Goal: Feedback & Contribution: Contribute content

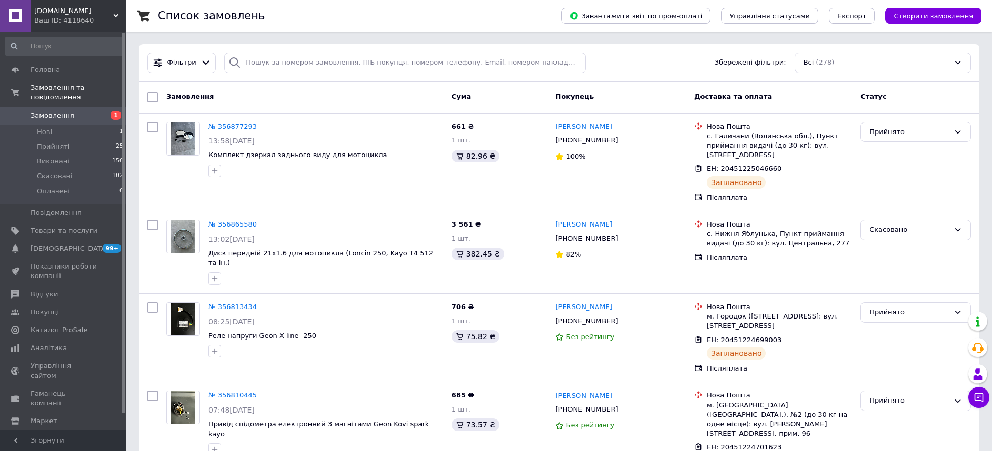
click at [58, 111] on span "Замовлення" at bounding box center [53, 115] width 44 height 9
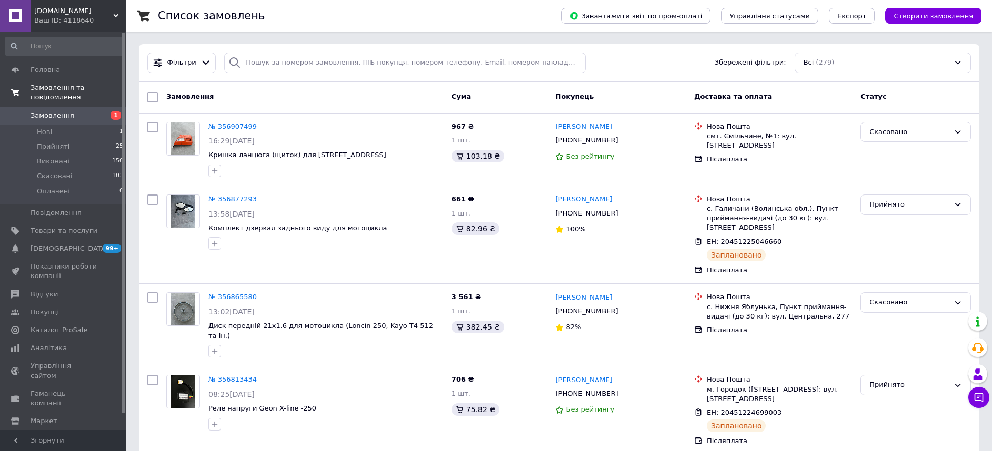
click at [61, 88] on span "Замовлення та повідомлення" at bounding box center [79, 92] width 96 height 19
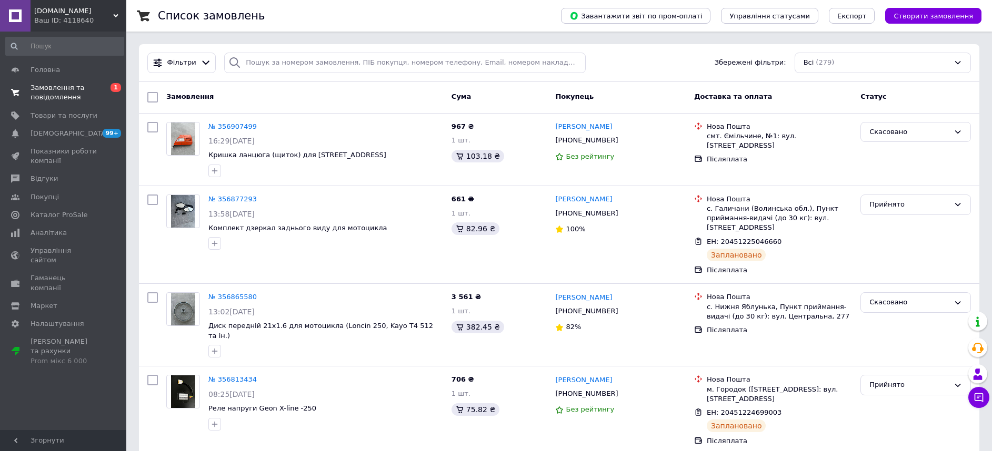
click at [66, 93] on span "Замовлення та повідомлення" at bounding box center [64, 92] width 67 height 19
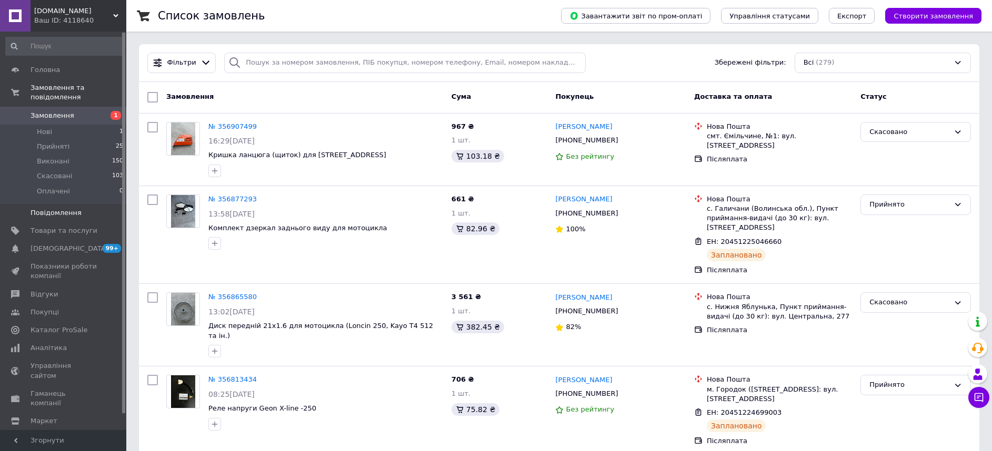
click at [65, 208] on span "Повідомлення" at bounding box center [56, 212] width 51 height 9
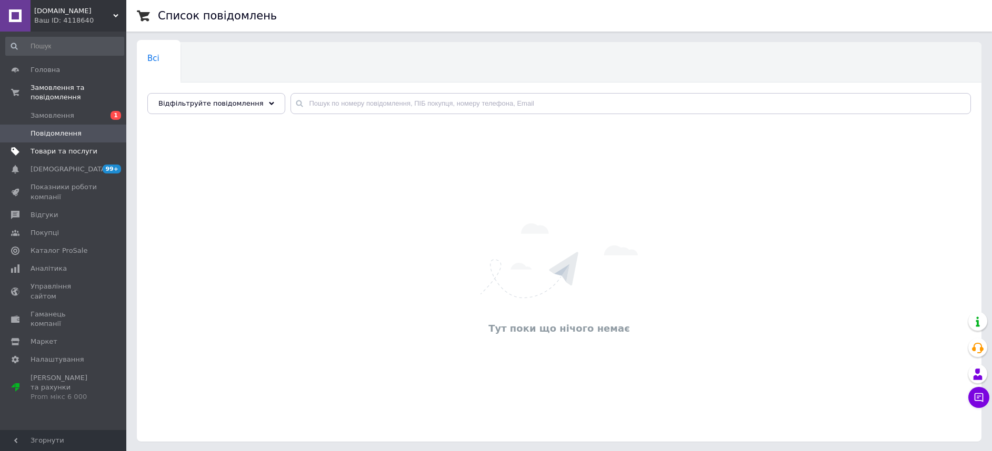
click at [71, 147] on span "Товари та послуги" at bounding box center [64, 151] width 67 height 9
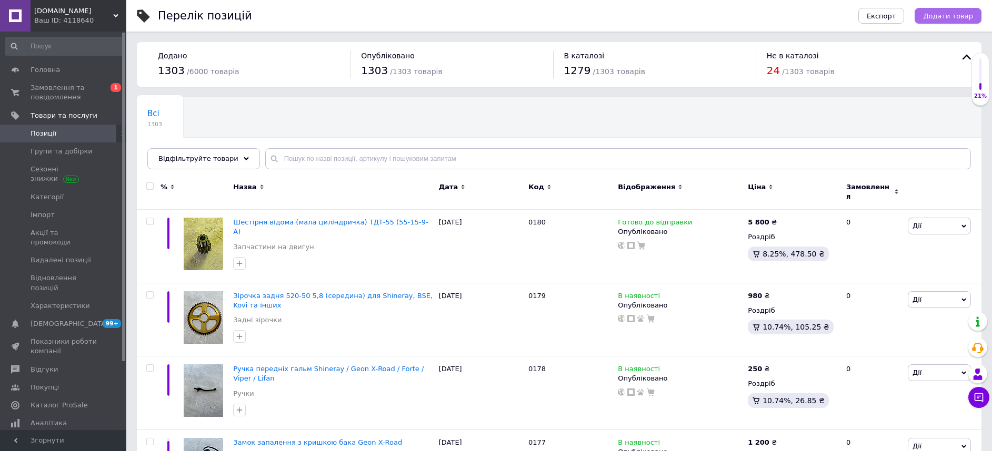
click at [948, 16] on span "Додати товар" at bounding box center [948, 16] width 50 height 8
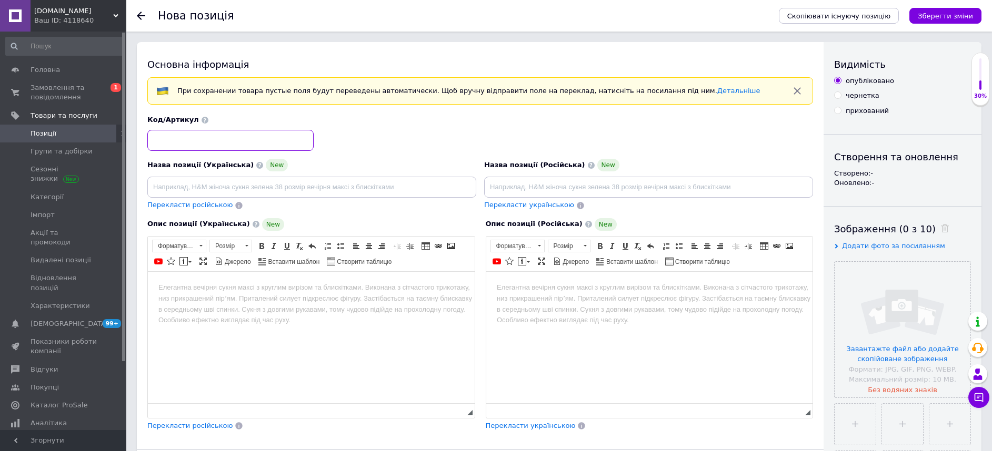
click at [218, 138] on input at bounding box center [230, 140] width 166 height 21
type input "0181"
click at [292, 189] on input at bounding box center [311, 187] width 329 height 21
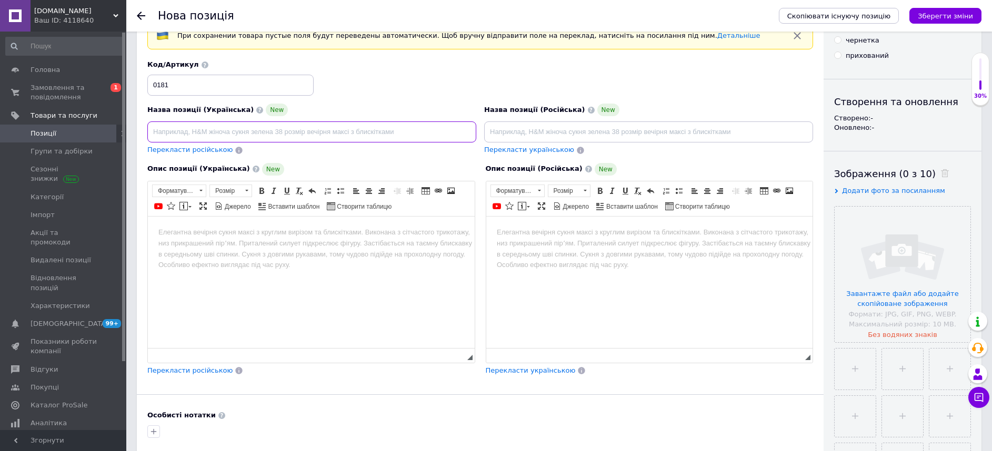
scroll to position [79, 0]
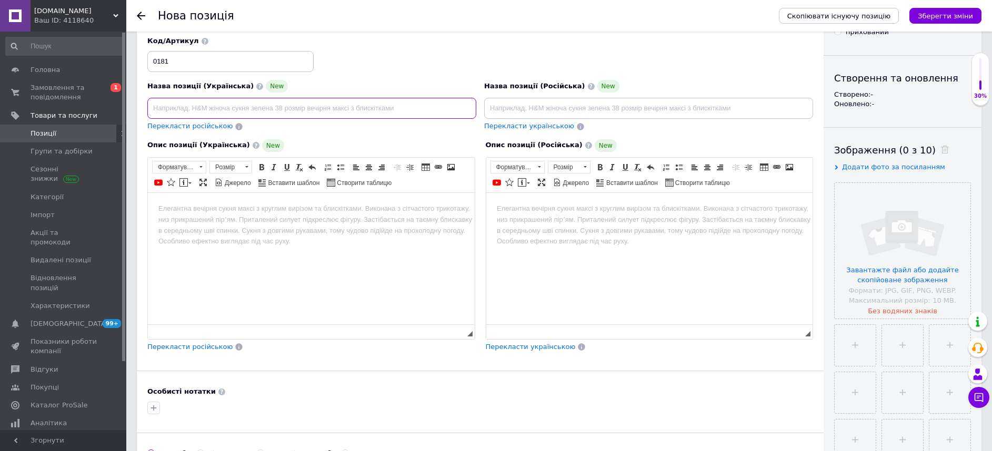
paste input "Сальники вилки 37×50×11"
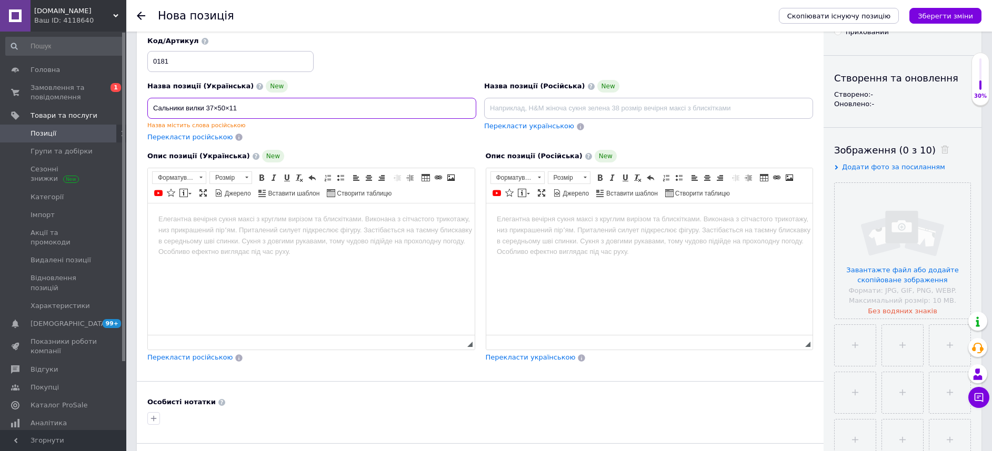
type input "Сальники вилки 37×50×11"
click at [219, 227] on html at bounding box center [311, 220] width 327 height 32
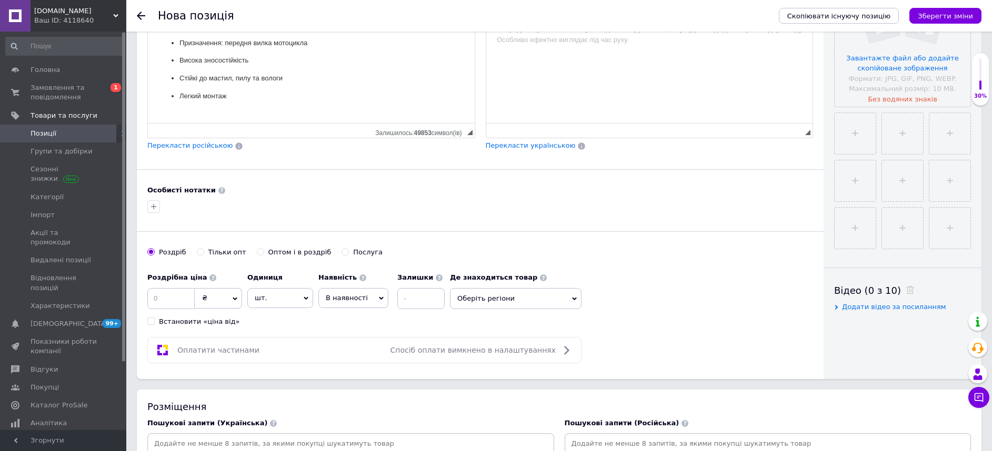
scroll to position [316, 0]
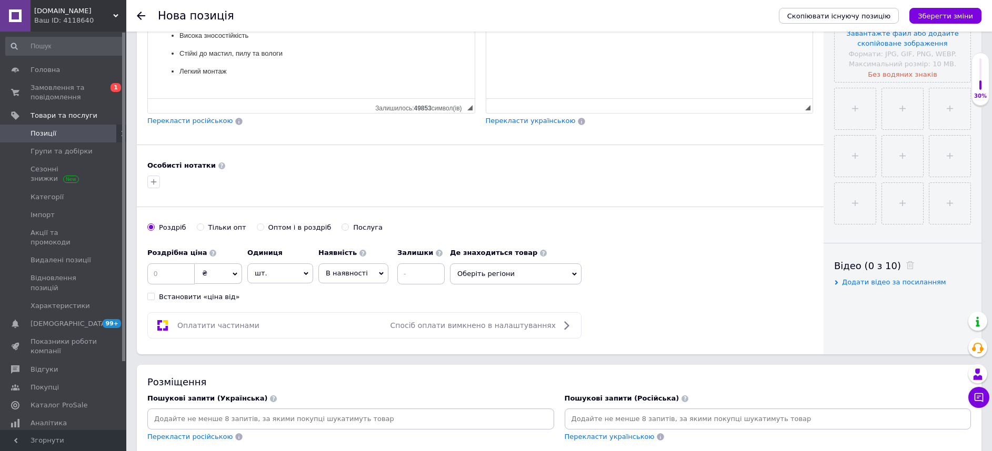
click at [317, 416] on input at bounding box center [350, 419] width 402 height 16
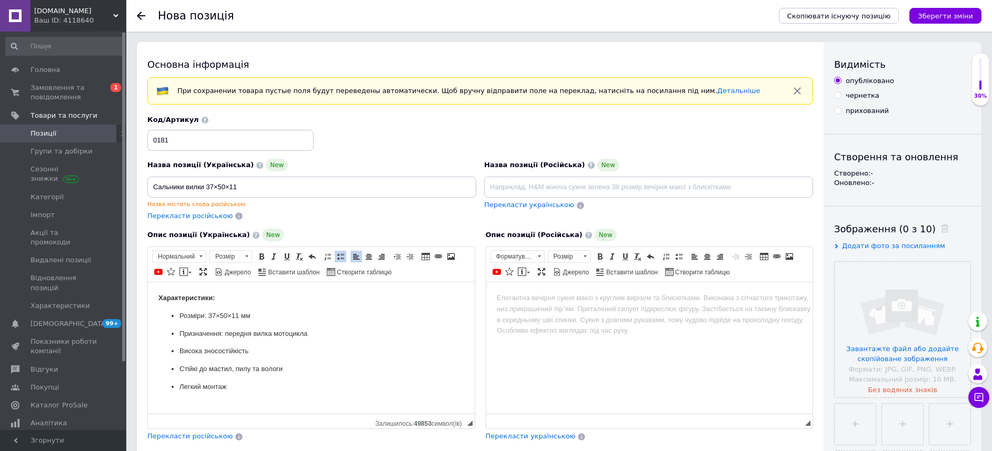
scroll to position [552, 0]
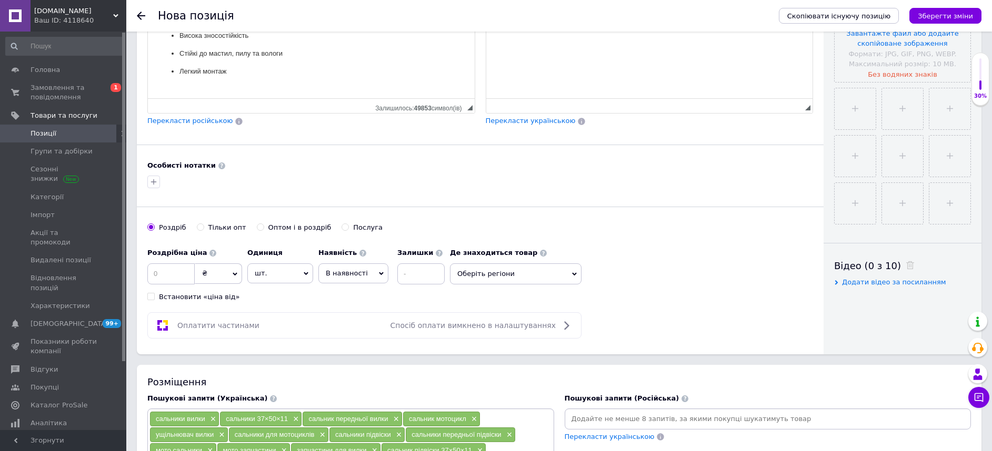
drag, startPoint x: 701, startPoint y: 173, endPoint x: 772, endPoint y: 137, distance: 79.5
click at [701, 171] on div "Особисті нотатки" at bounding box center [479, 175] width 665 height 29
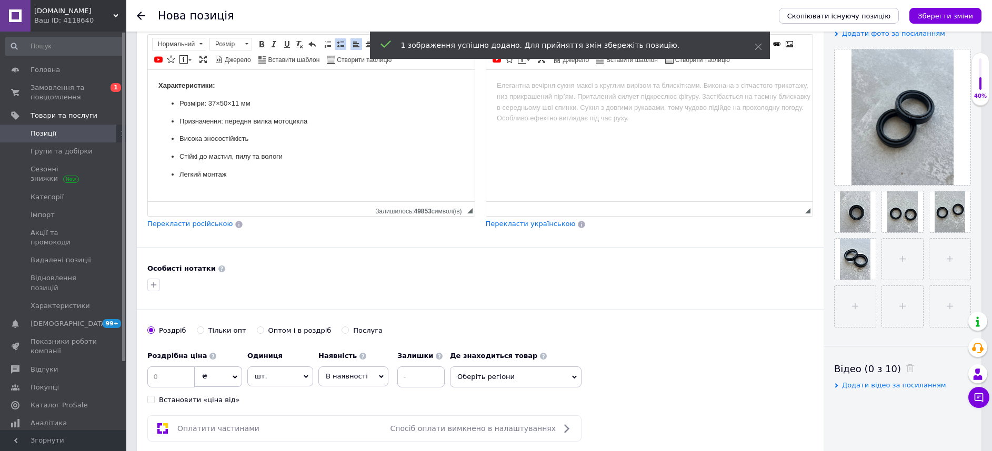
scroll to position [237, 0]
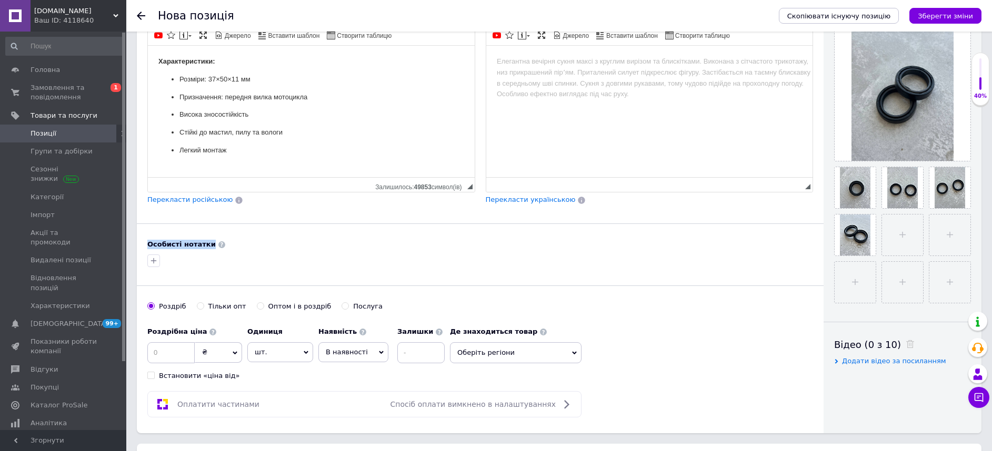
drag, startPoint x: 476, startPoint y: 222, endPoint x: 486, endPoint y: 233, distance: 15.3
click at [486, 233] on div "Основна інформація При сохранении товара пустые поля будут переведены автоматич…" at bounding box center [480, 119] width 686 height 628
drag, startPoint x: 486, startPoint y: 233, endPoint x: 449, endPoint y: 220, distance: 39.6
click at [449, 220] on div "Основна інформація При сохранении товара пустые поля будут переведены автоматич…" at bounding box center [480, 119] width 686 height 628
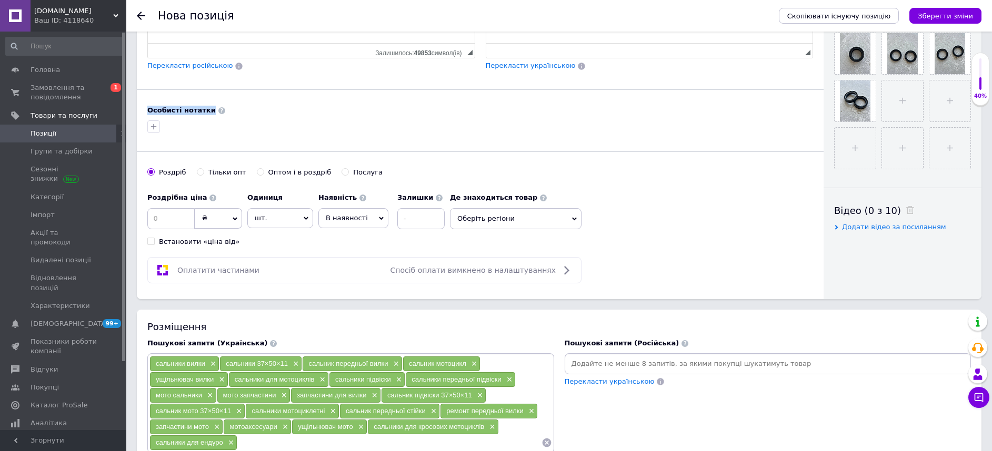
scroll to position [395, 0]
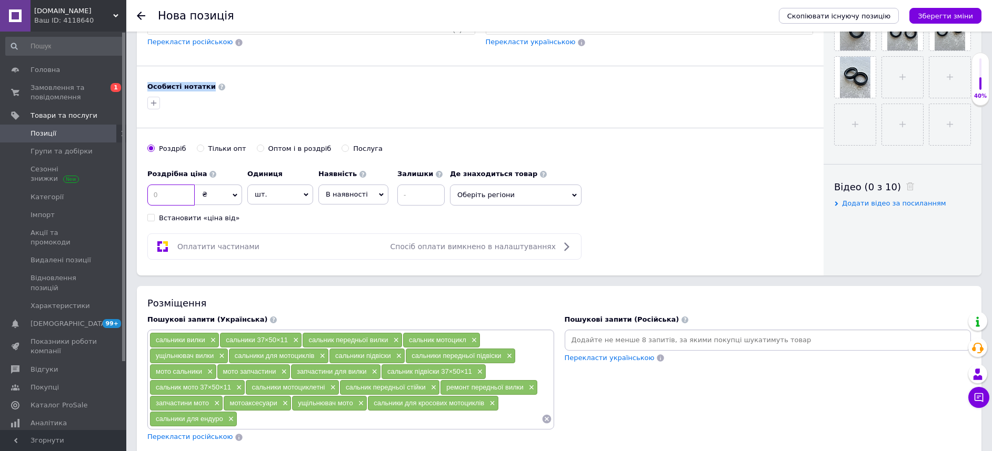
click at [169, 197] on input at bounding box center [170, 195] width 47 height 21
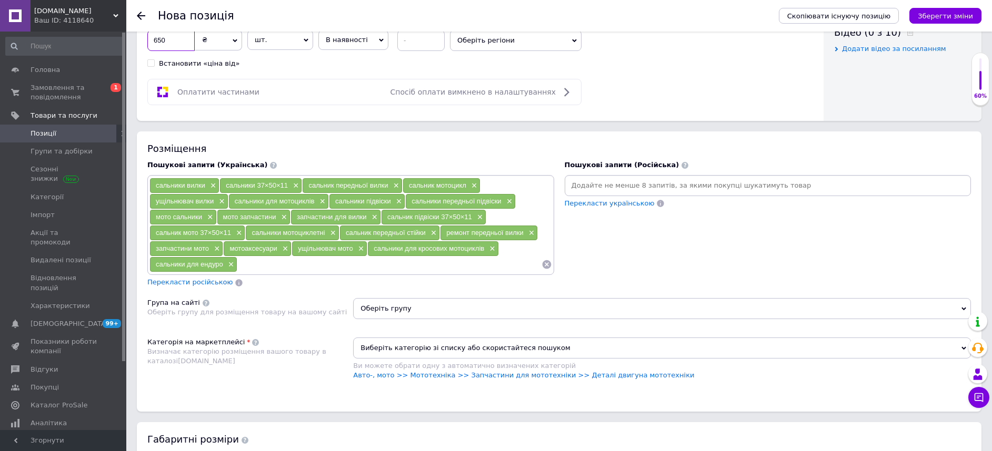
scroll to position [631, 0]
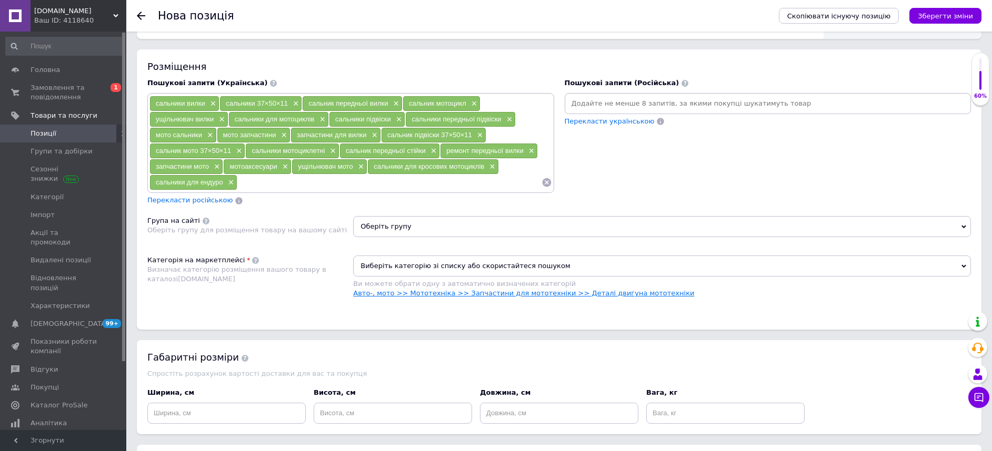
type input "650"
click at [520, 292] on link "Авто-, мото >> Мототехніка >> Запчастини для мототехніки >> Деталі двигуна мото…" at bounding box center [523, 293] width 341 height 8
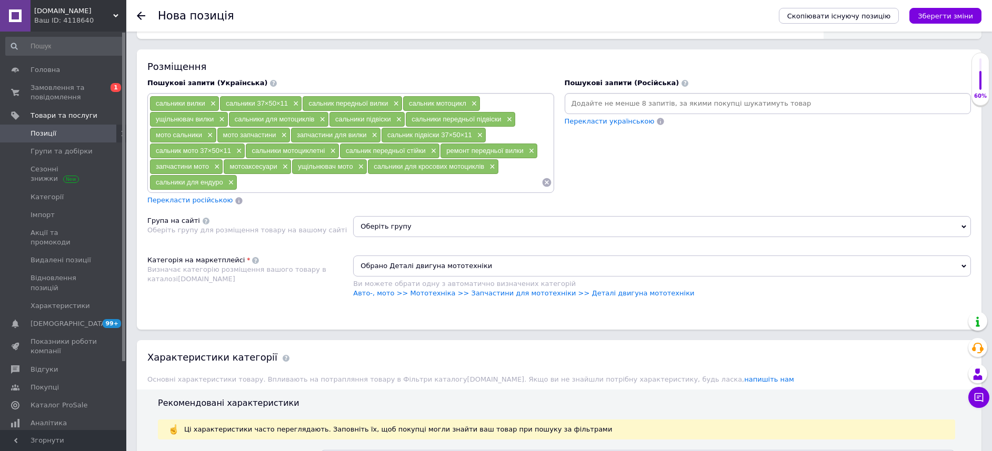
click at [536, 228] on span "Оберіть групу" at bounding box center [662, 226] width 618 height 21
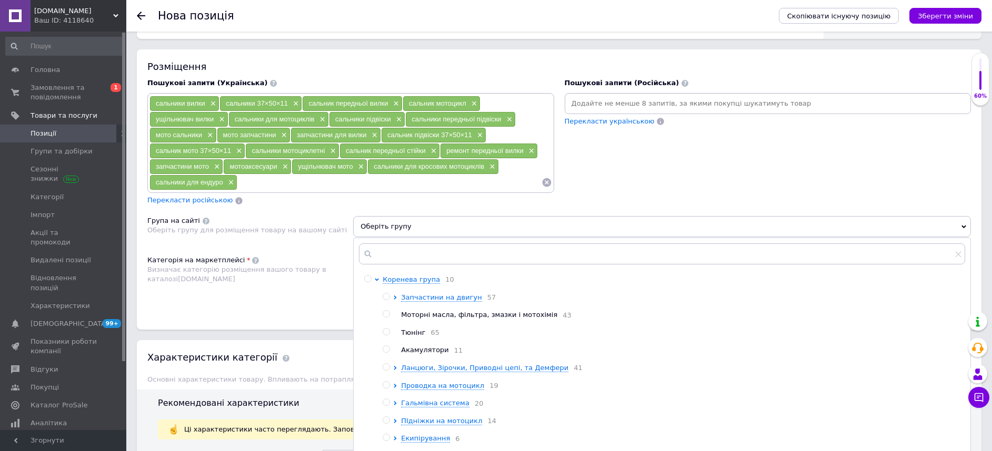
click at [383, 297] on input "radio" at bounding box center [385, 297] width 7 height 7
radio input "true"
click at [295, 305] on div "Категорія на маркетплейсі Визначає категорію розміщення вашого товару в каталоз…" at bounding box center [250, 282] width 206 height 53
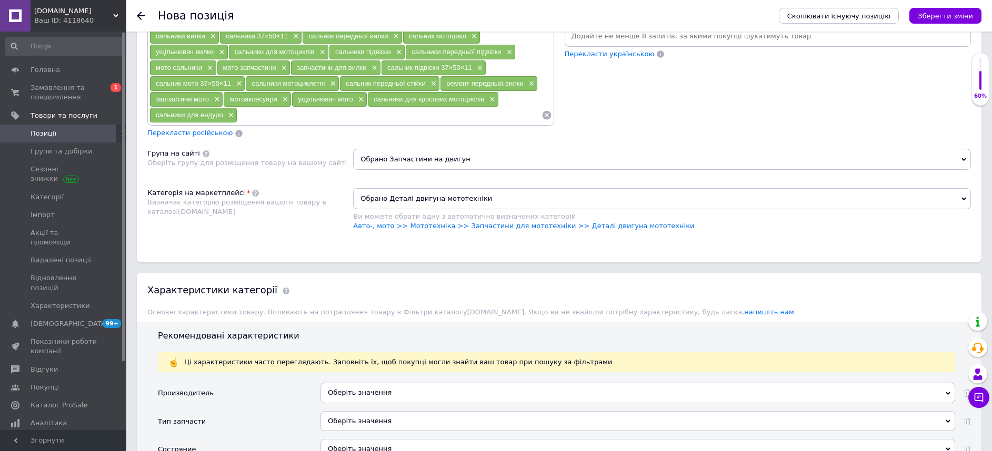
scroll to position [789, 0]
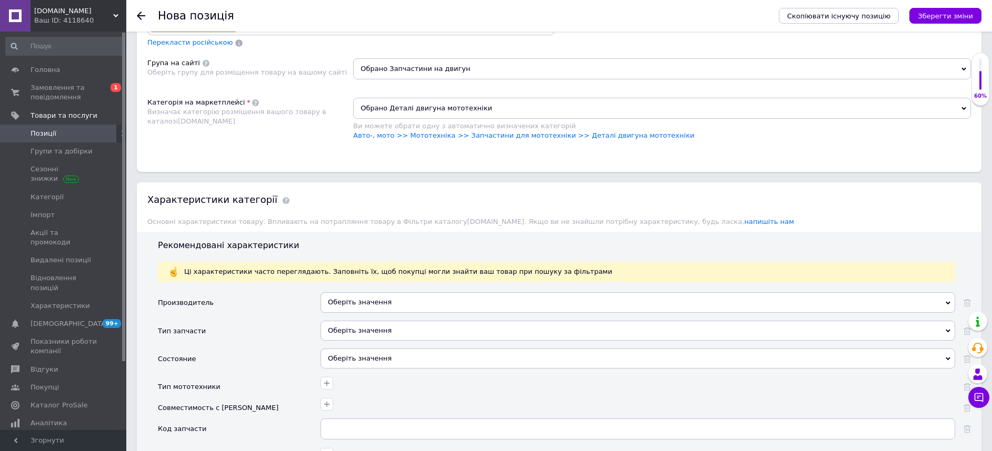
click at [343, 301] on div "Оберіть значення" at bounding box center [637, 302] width 634 height 20
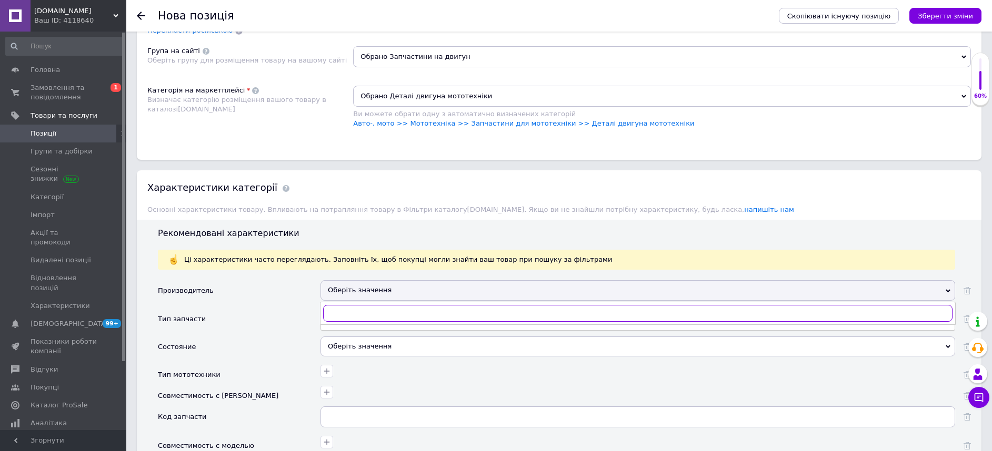
scroll to position [947, 0]
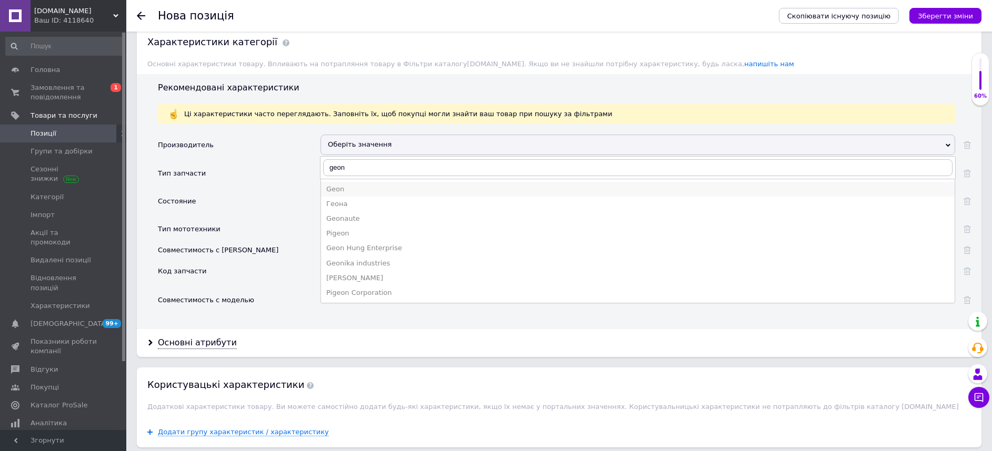
click at [368, 192] on div "Geon" at bounding box center [637, 189] width 623 height 9
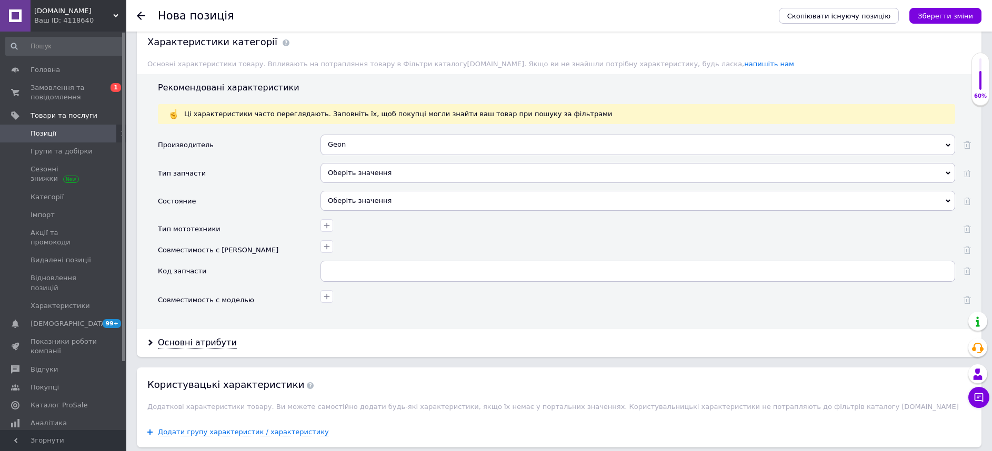
drag, startPoint x: 372, startPoint y: 147, endPoint x: 307, endPoint y: 146, distance: 65.2
click at [312, 147] on div "Производитель Geon GE BE-GE Ed-Ge GA-DE [PERSON_NAME] GEB Gee! GEM GEN Geo Get …" at bounding box center [564, 149] width 813 height 28
click at [351, 148] on div "Geon" at bounding box center [637, 145] width 634 height 20
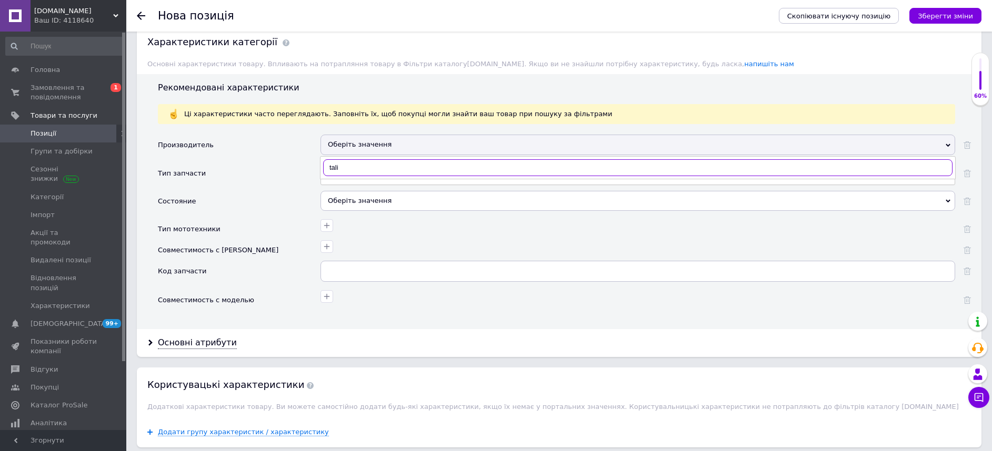
drag, startPoint x: 329, startPoint y: 169, endPoint x: 307, endPoint y: 169, distance: 22.1
click at [315, 169] on div "Производитель Оберіть значення tali Тип запчасти Оберіть значення Состояние Обе…" at bounding box center [564, 223] width 813 height 176
type input "all ba"
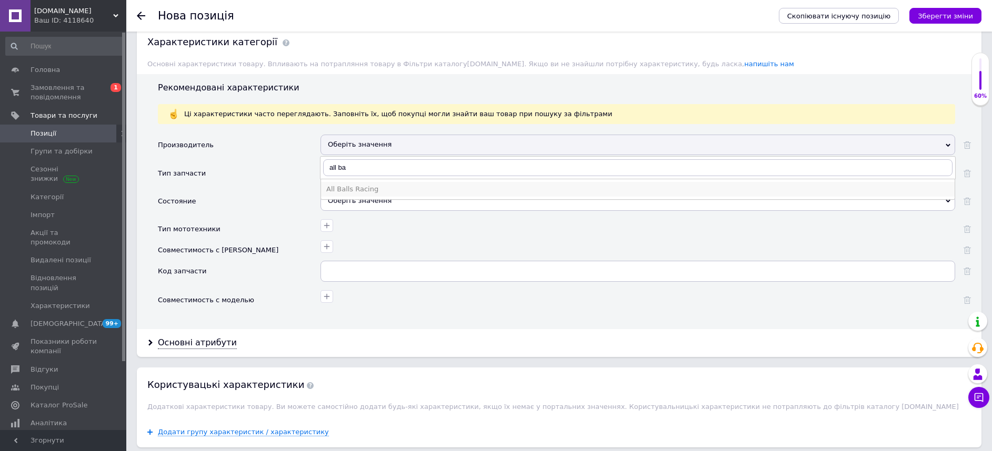
click at [360, 194] on div "All Balls Racing" at bounding box center [637, 189] width 623 height 9
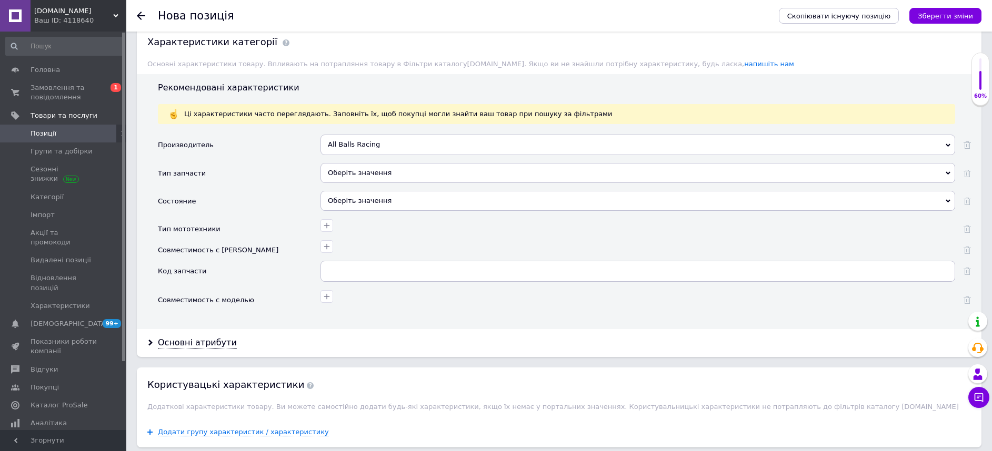
click at [356, 162] on div "All Balls Racing GE BE-GE Ed-Ge GA-DE [PERSON_NAME] GEB Gee! GEM GEN Geo Get GE…" at bounding box center [637, 149] width 634 height 28
click at [357, 168] on div "Оберіть значення" at bounding box center [637, 173] width 634 height 20
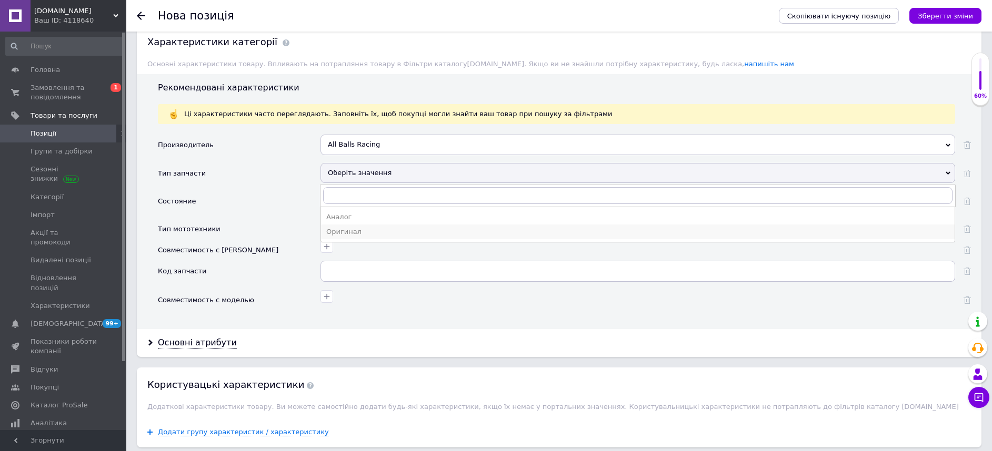
click at [359, 227] on li "Оригинал" at bounding box center [637, 232] width 633 height 15
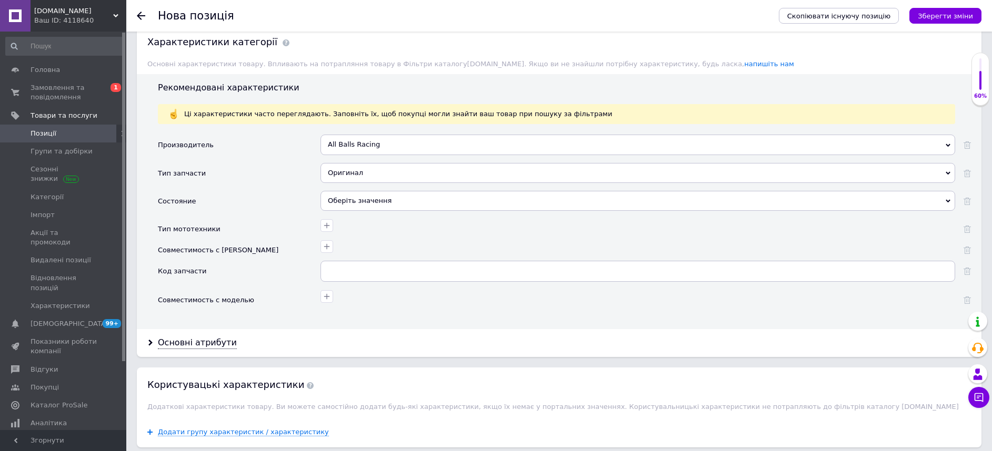
click at [380, 204] on div "Оберіть значення" at bounding box center [637, 201] width 634 height 20
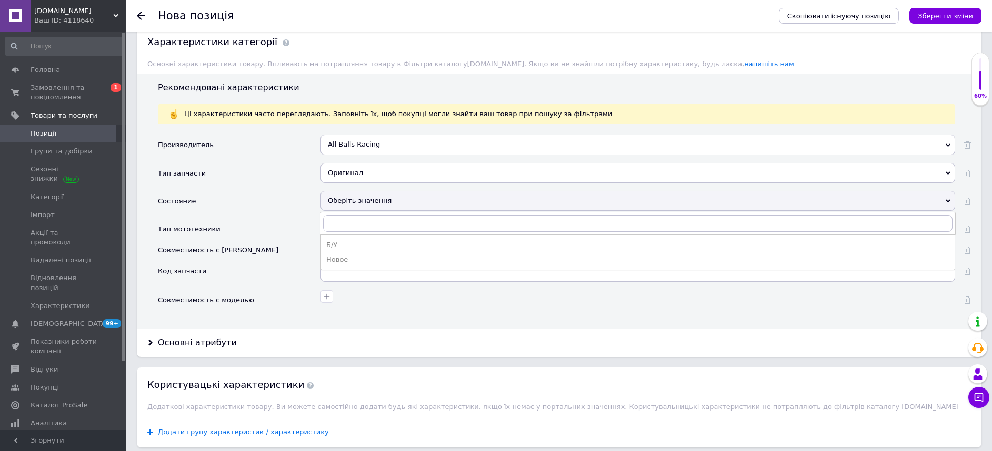
drag, startPoint x: 368, startPoint y: 259, endPoint x: 352, endPoint y: 254, distance: 16.6
click at [367, 260] on div "Новое" at bounding box center [637, 259] width 623 height 9
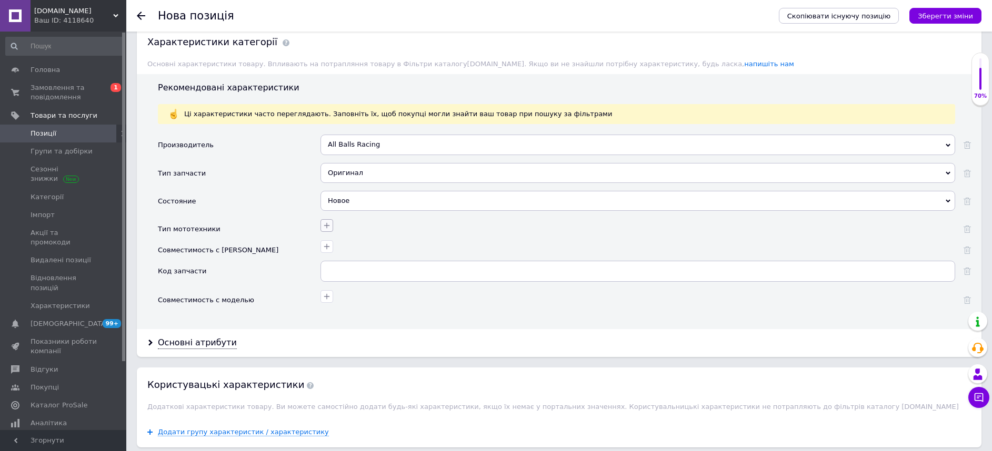
click at [323, 225] on icon "button" at bounding box center [326, 225] width 8 height 8
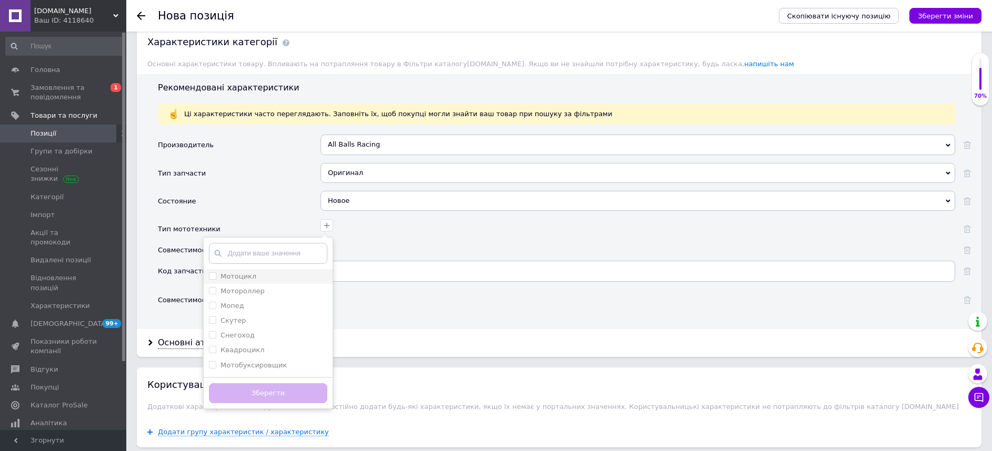
click at [213, 277] on input "Мотоцикл" at bounding box center [212, 275] width 7 height 7
checkbox input "true"
click at [246, 395] on button "Зберегти" at bounding box center [268, 393] width 118 height 21
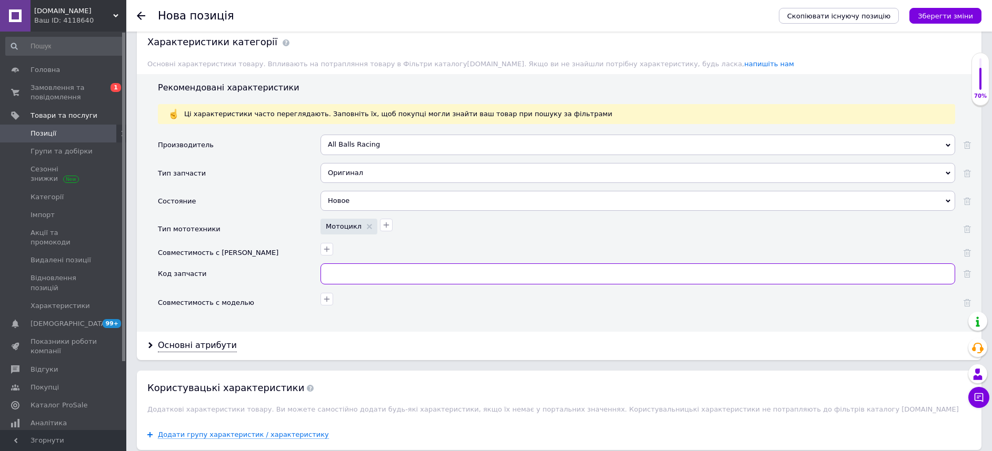
click at [385, 280] on input "text" at bounding box center [637, 274] width 634 height 21
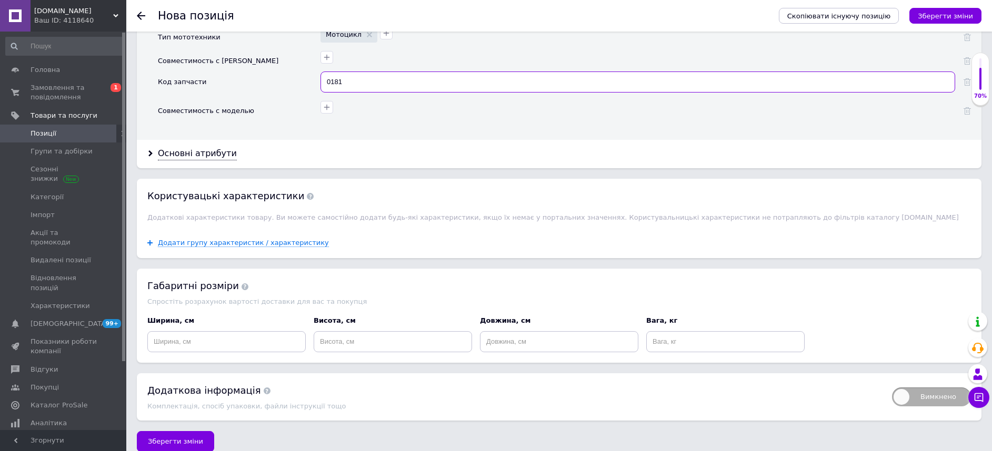
scroll to position [1152, 0]
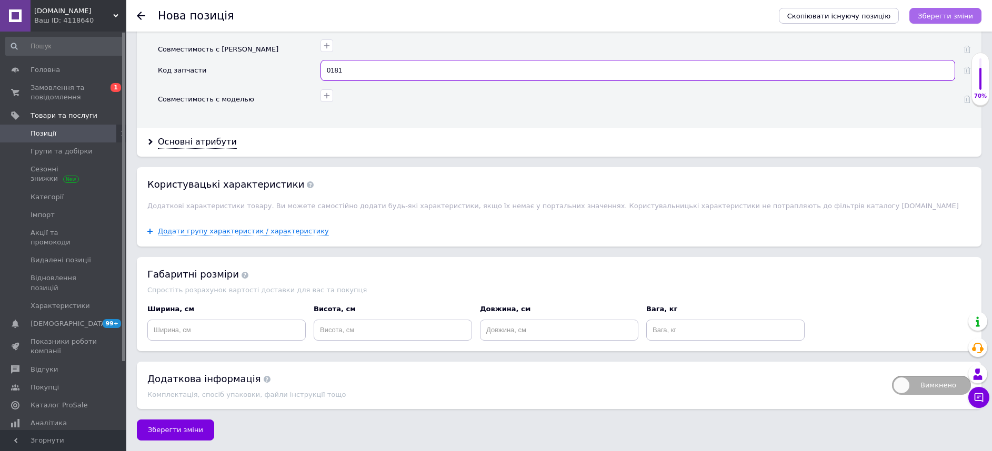
type input "0181"
drag, startPoint x: 940, startPoint y: 15, endPoint x: 896, endPoint y: 33, distance: 48.0
click at [940, 15] on icon "Зберегти зміни" at bounding box center [944, 16] width 55 height 8
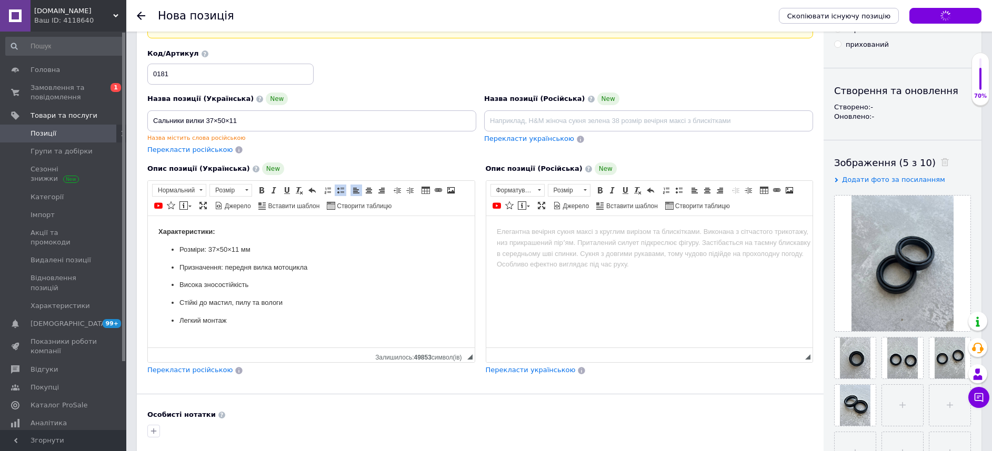
scroll to position [0, 0]
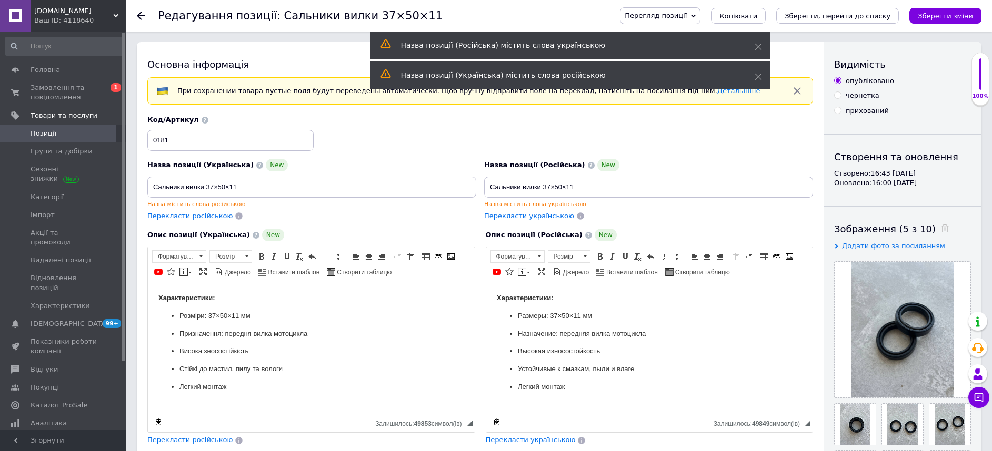
click at [44, 138] on span "Позиції" at bounding box center [44, 133] width 26 height 9
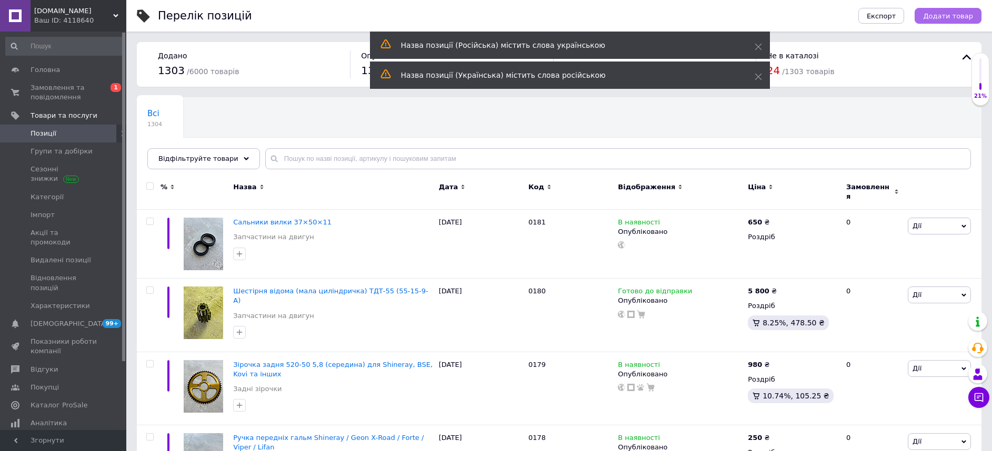
click at [926, 12] on button "Додати товар" at bounding box center [947, 16] width 67 height 16
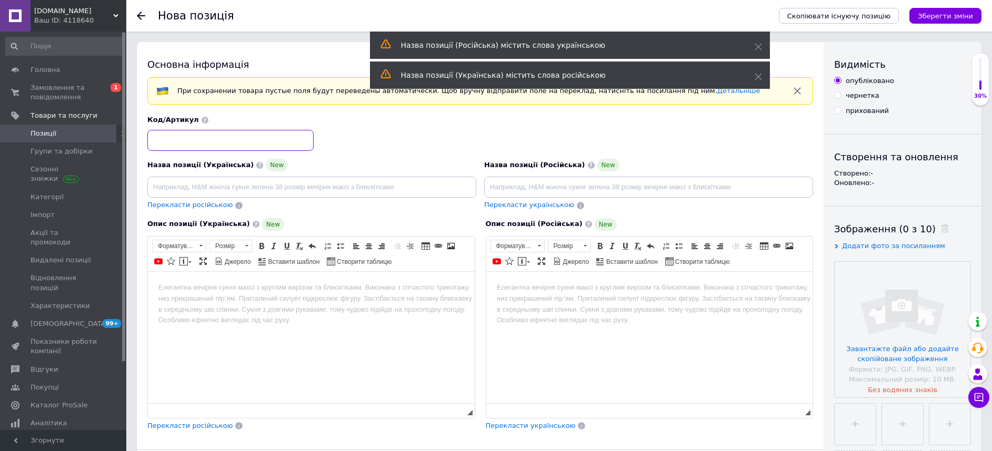
click at [186, 148] on input at bounding box center [230, 140] width 166 height 21
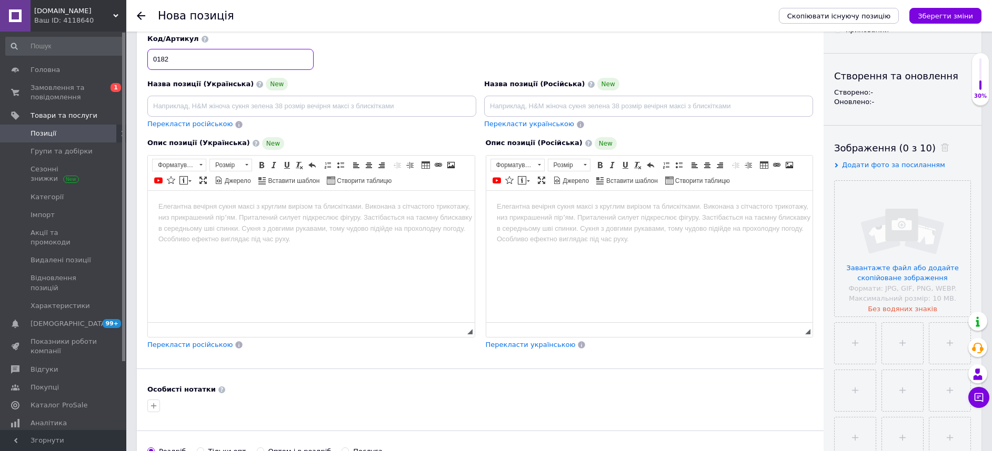
scroll to position [158, 0]
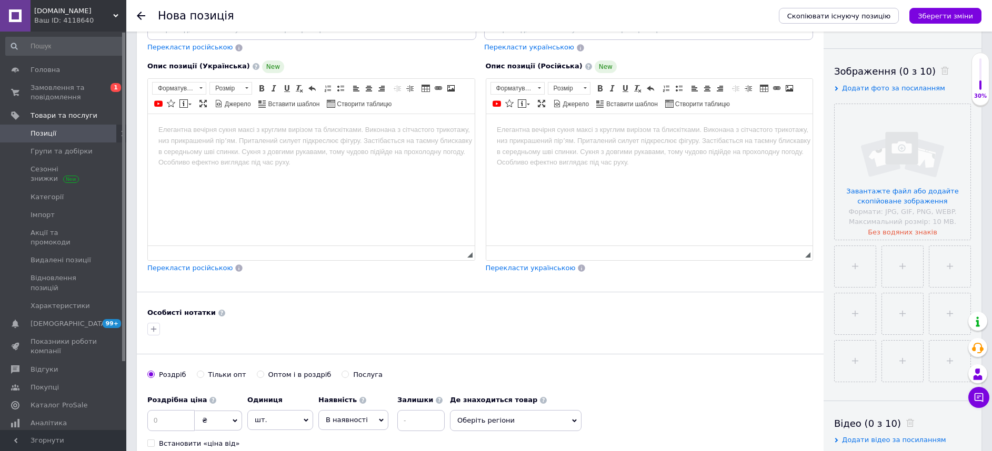
type input "0182"
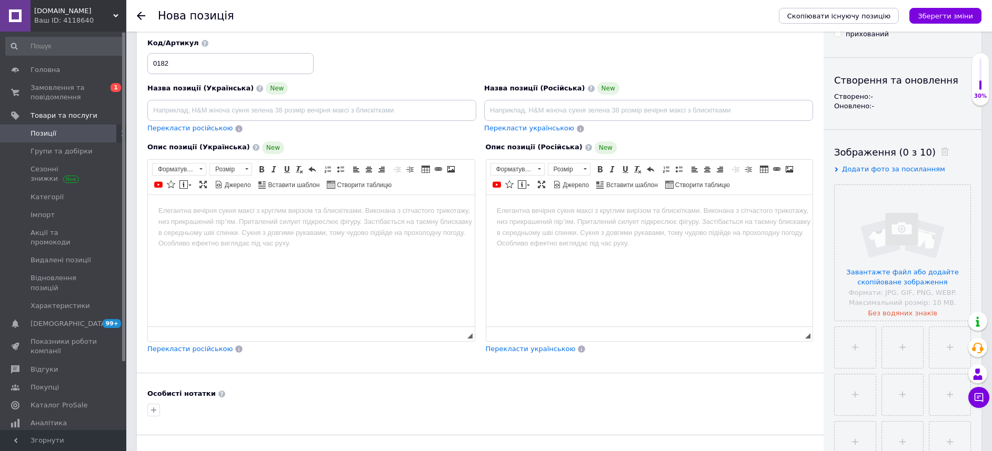
scroll to position [0, 0]
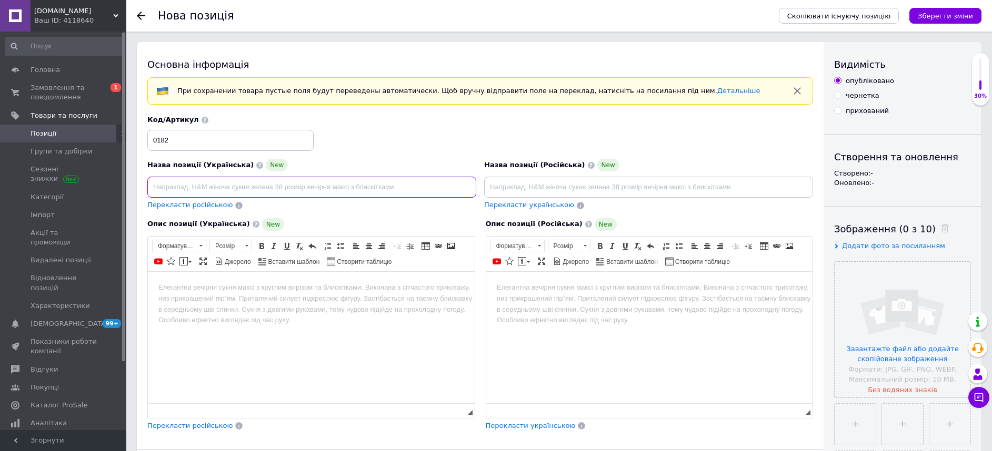
click at [199, 194] on input at bounding box center [311, 187] width 329 height 21
paste input "Обгінна муфта 169FMM"
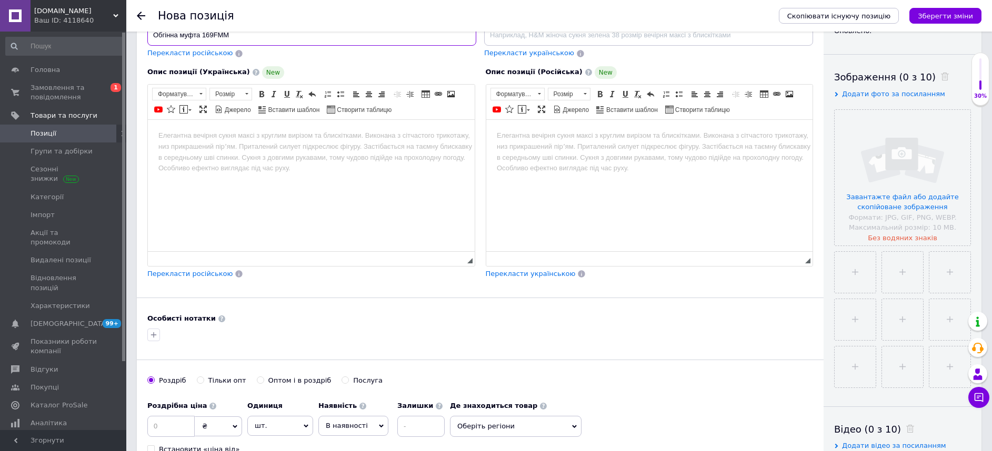
type input "Обгінна муфта 169FMM"
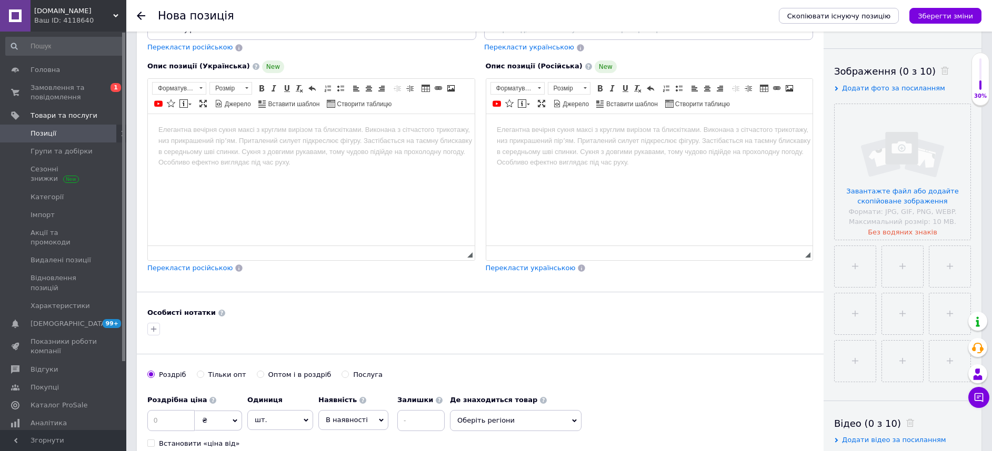
click at [267, 146] on html at bounding box center [311, 130] width 327 height 32
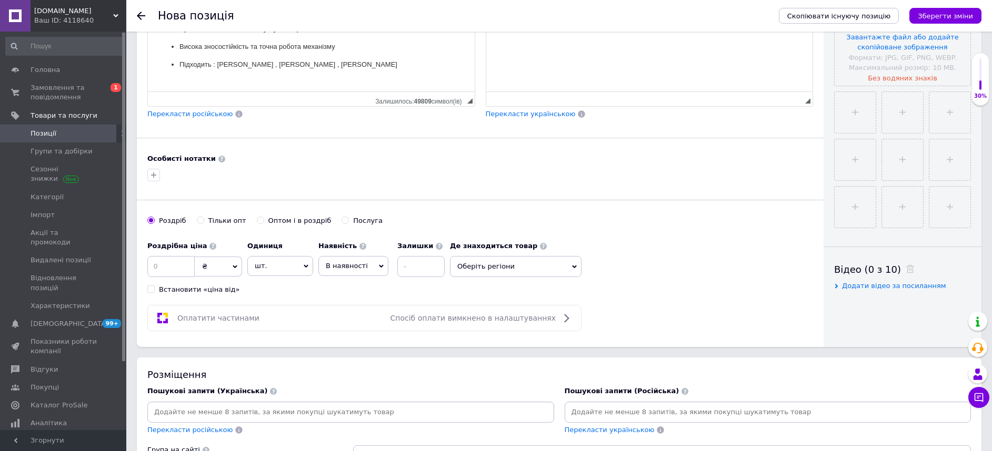
scroll to position [316, 0]
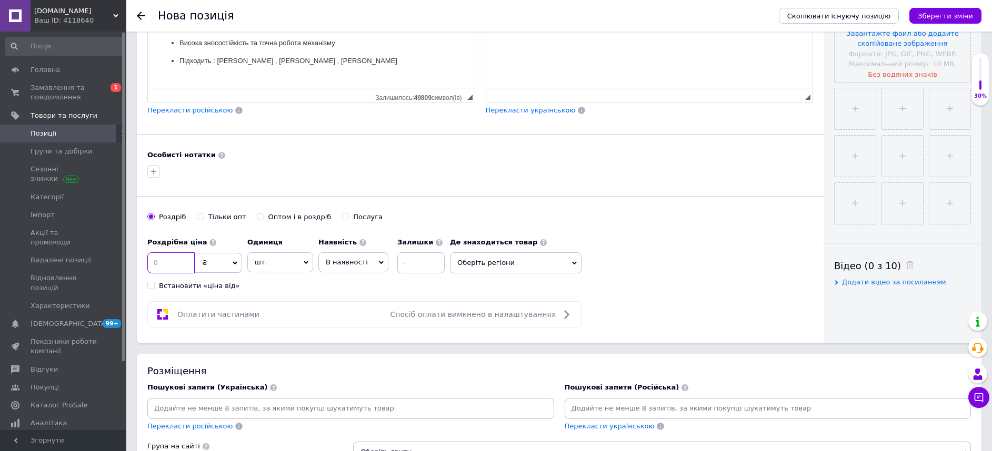
click at [162, 262] on input at bounding box center [170, 262] width 47 height 21
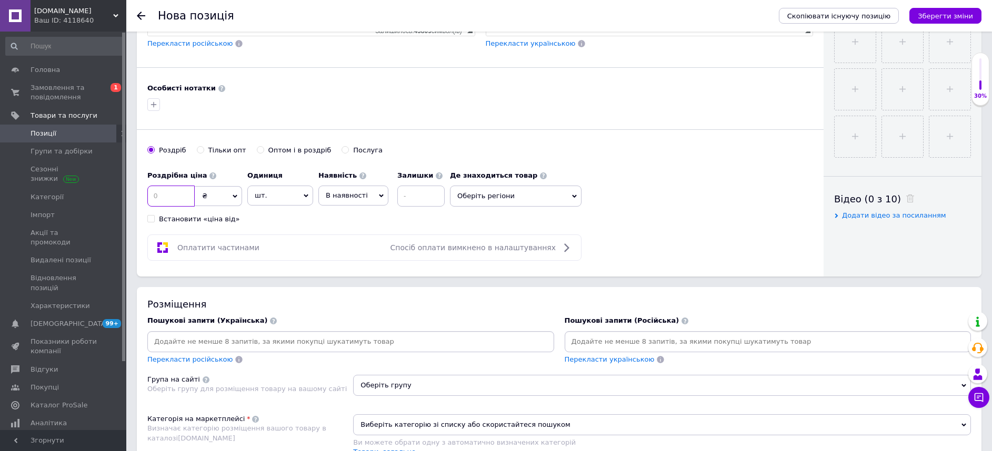
scroll to position [473, 0]
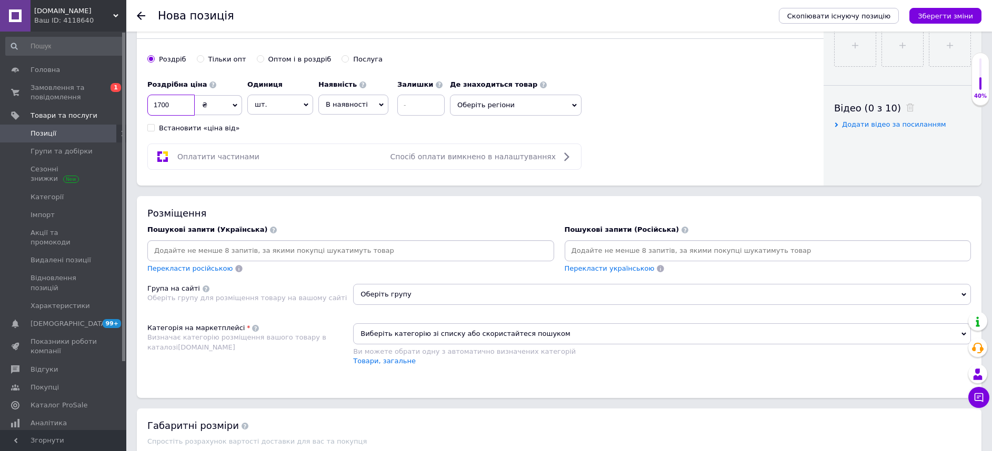
type input "1700"
click at [348, 102] on span "В наявності" at bounding box center [347, 104] width 42 height 8
drag, startPoint x: 348, startPoint y: 102, endPoint x: 288, endPoint y: 114, distance: 61.3
click at [345, 102] on span "В наявності" at bounding box center [347, 104] width 42 height 8
click at [276, 110] on span "шт." at bounding box center [280, 105] width 66 height 20
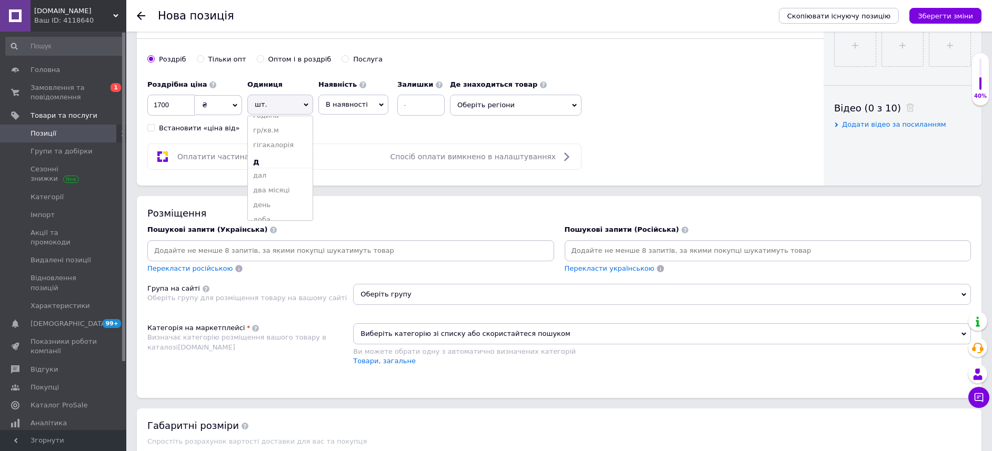
scroll to position [552, 0]
click at [305, 101] on span "шт." at bounding box center [280, 105] width 66 height 20
click at [259, 97] on span "шт." at bounding box center [280, 105] width 66 height 20
click at [386, 154] on div "Оплатити частинами Спосіб оплати вимкнено в налаштуваннях" at bounding box center [364, 156] width 424 height 13
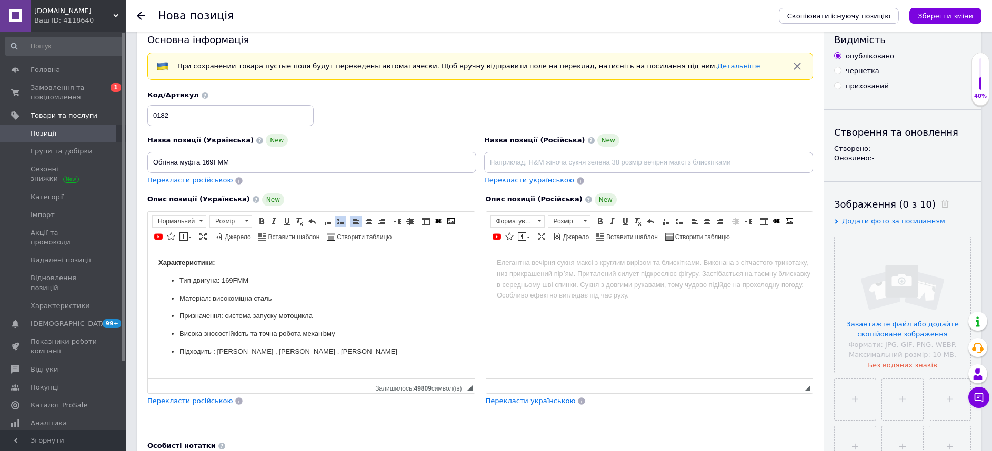
scroll to position [0, 0]
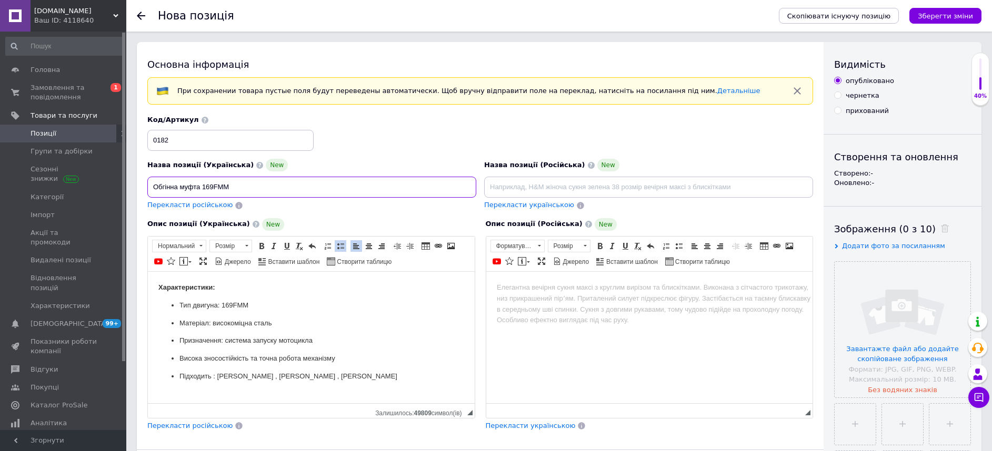
click at [301, 180] on input "Обгінна муфта 169FMM" at bounding box center [311, 187] width 329 height 21
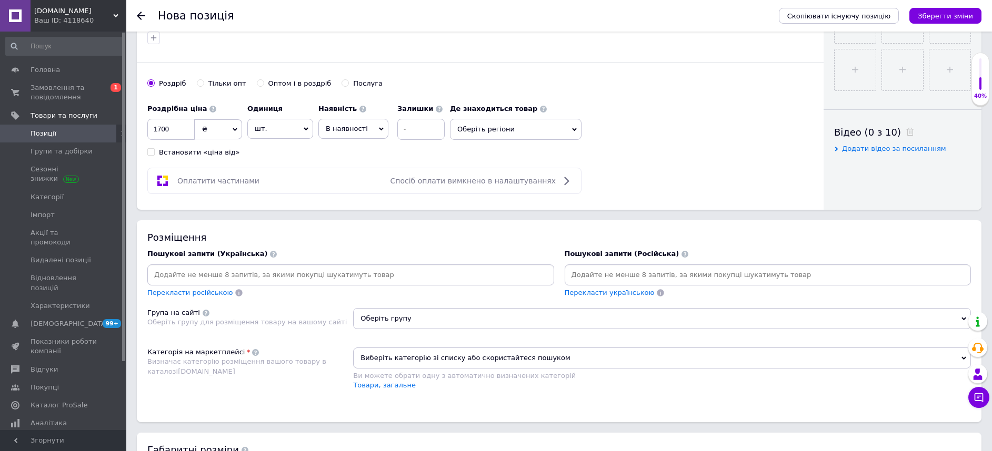
scroll to position [473, 0]
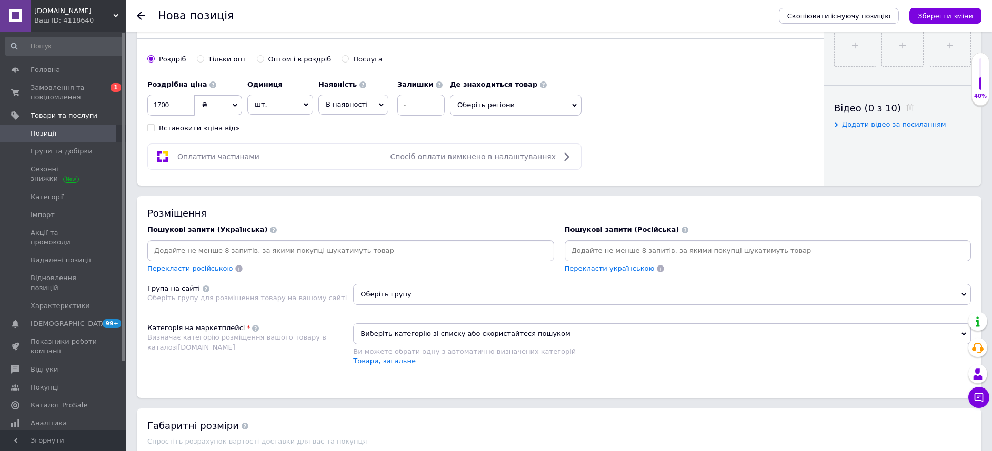
click at [376, 249] on input at bounding box center [350, 251] width 402 height 16
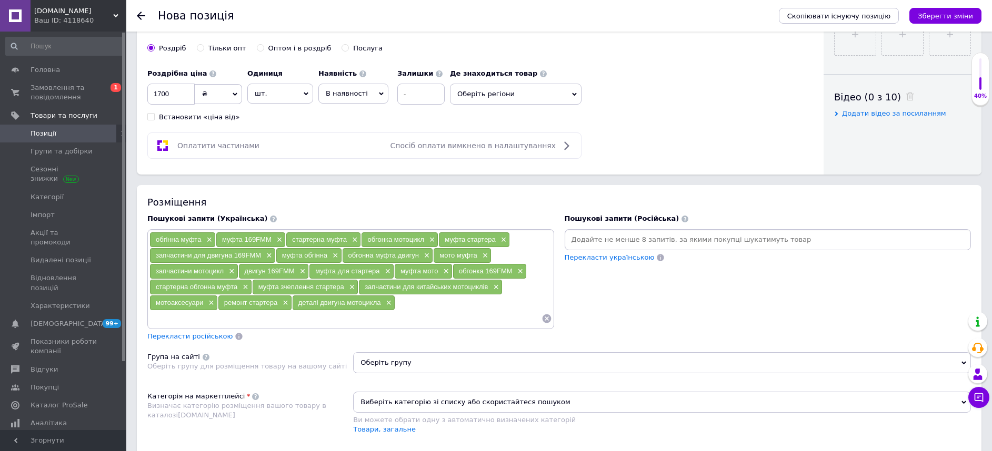
scroll to position [631, 0]
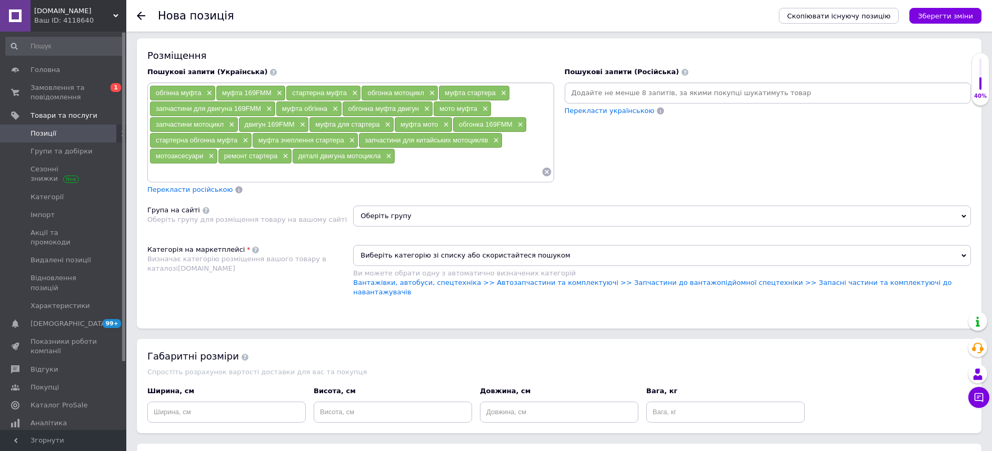
click at [523, 252] on span "Виберіть категорію зі списку або скористайтеся пошуком" at bounding box center [662, 255] width 618 height 21
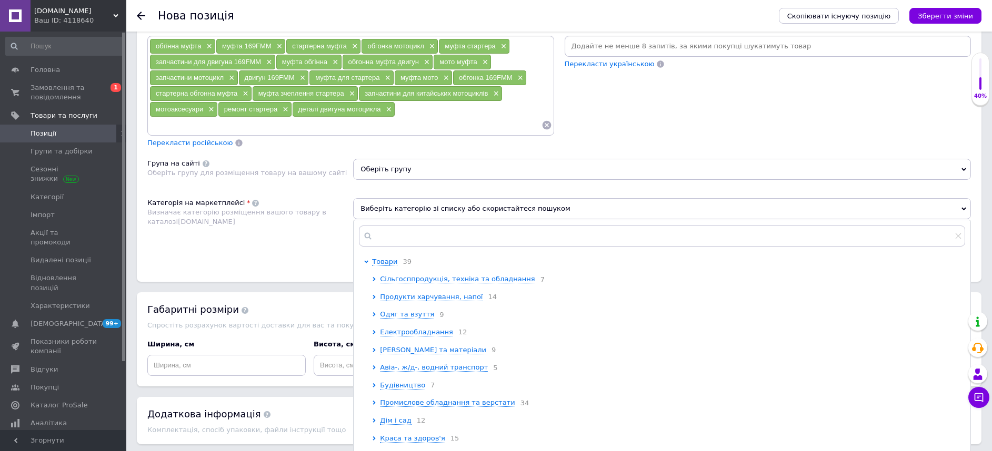
scroll to position [710, 0]
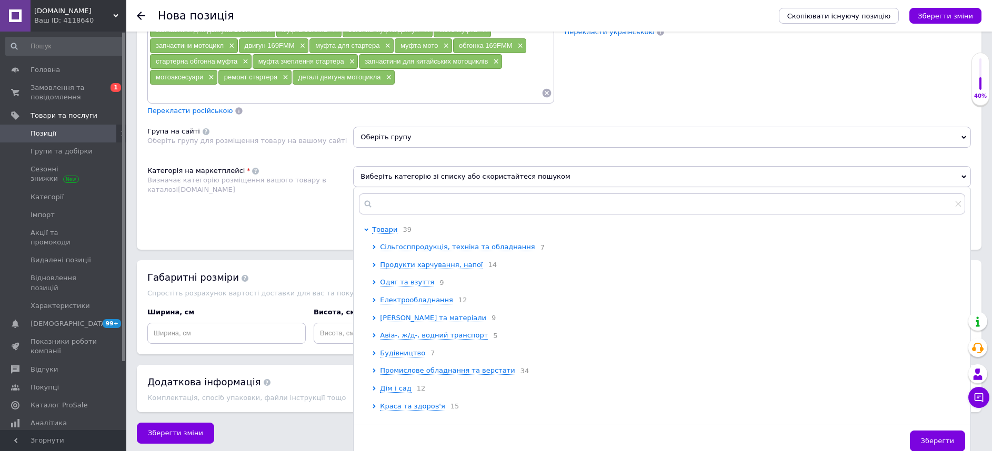
click at [391, 142] on span "Оберіть групу" at bounding box center [662, 137] width 618 height 21
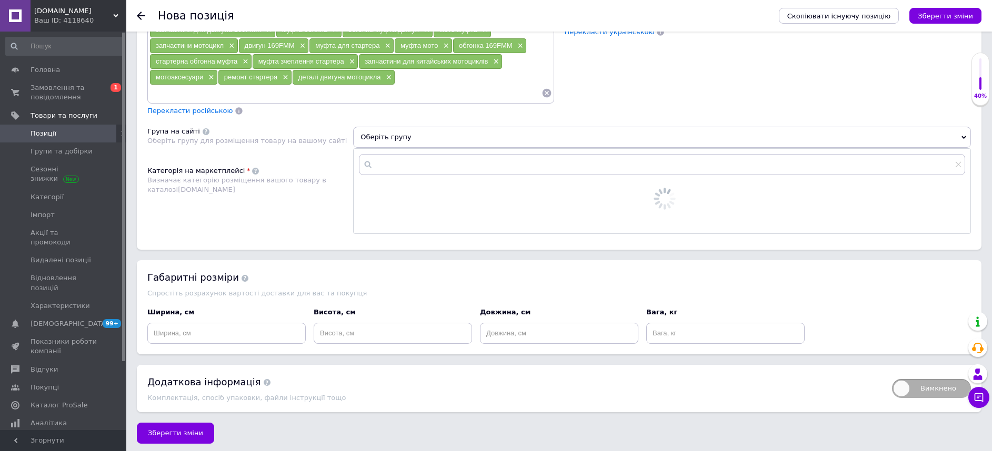
scroll to position [706, 0]
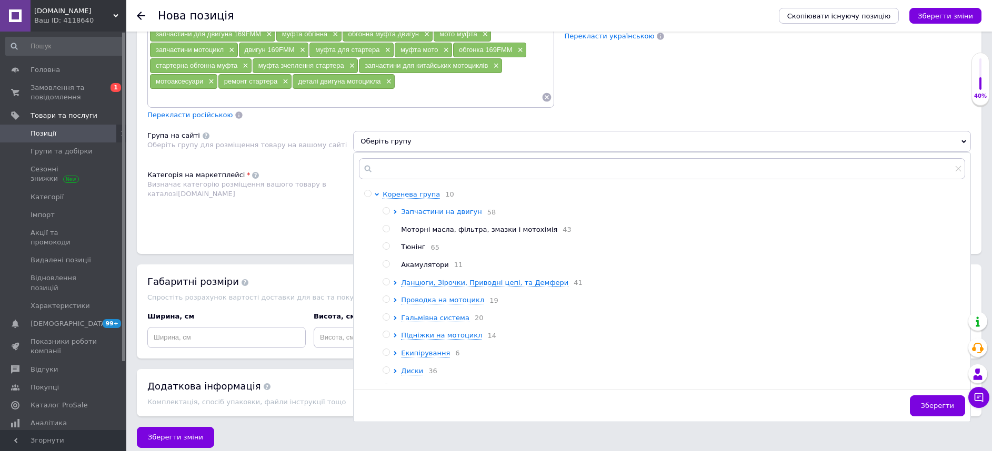
click at [421, 214] on span "Запчастини на двигун" at bounding box center [441, 212] width 80 height 8
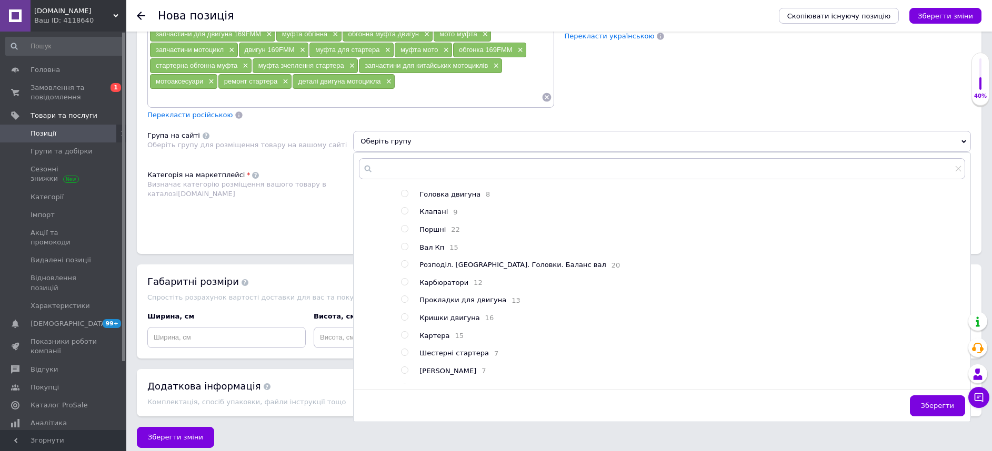
scroll to position [0, 0]
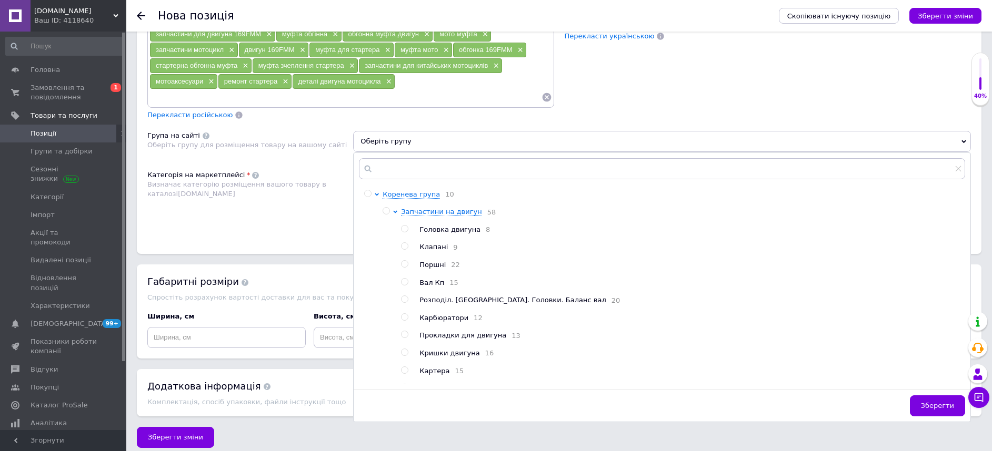
click at [388, 210] on input "radio" at bounding box center [385, 211] width 7 height 7
radio input "true"
click at [273, 224] on div "Розміщення Пошукові запити (Українська) обгінна муфта × муфта 169FMM × стартерн…" at bounding box center [559, 109] width 844 height 290
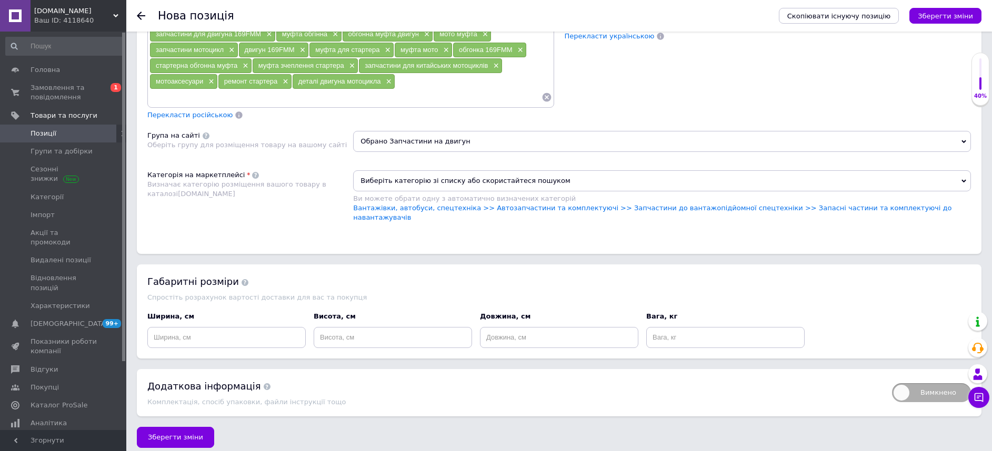
click at [451, 176] on span "Виберіть категорію зі списку або скористайтеся пошуком" at bounding box center [662, 180] width 618 height 21
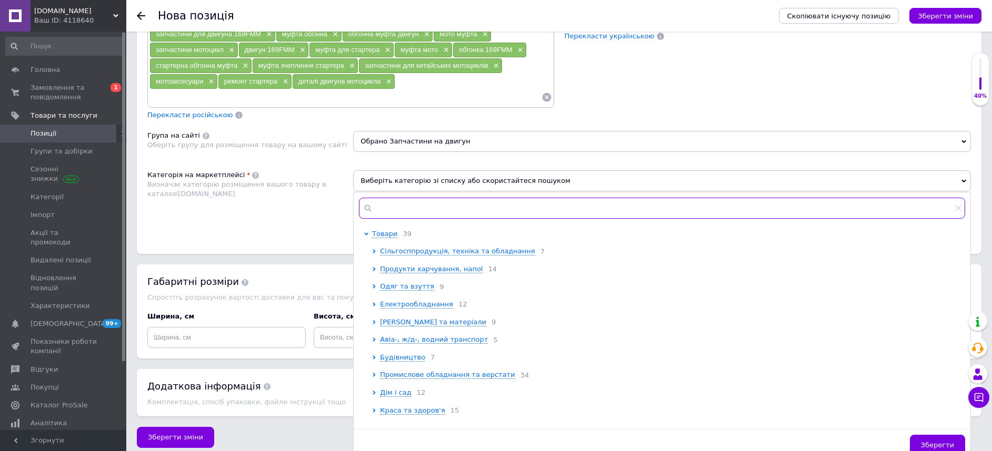
click at [447, 198] on input "text" at bounding box center [662, 208] width 606 height 21
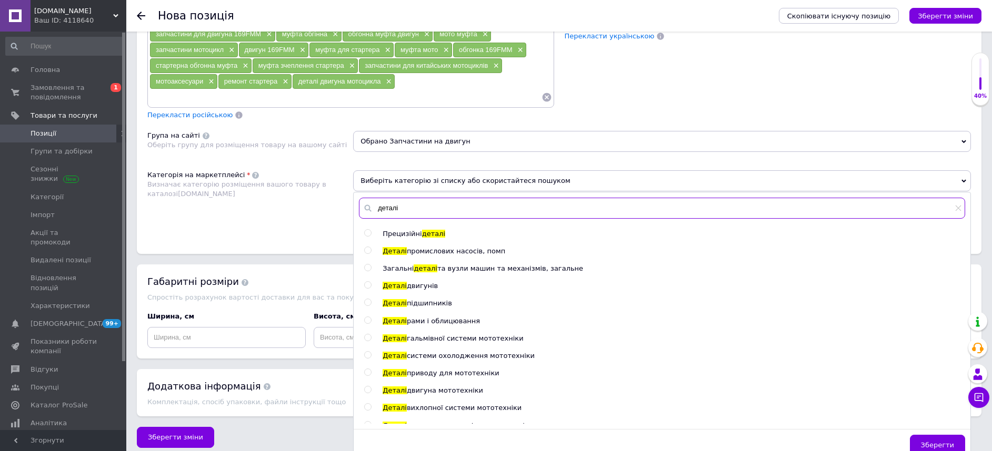
scroll to position [158, 0]
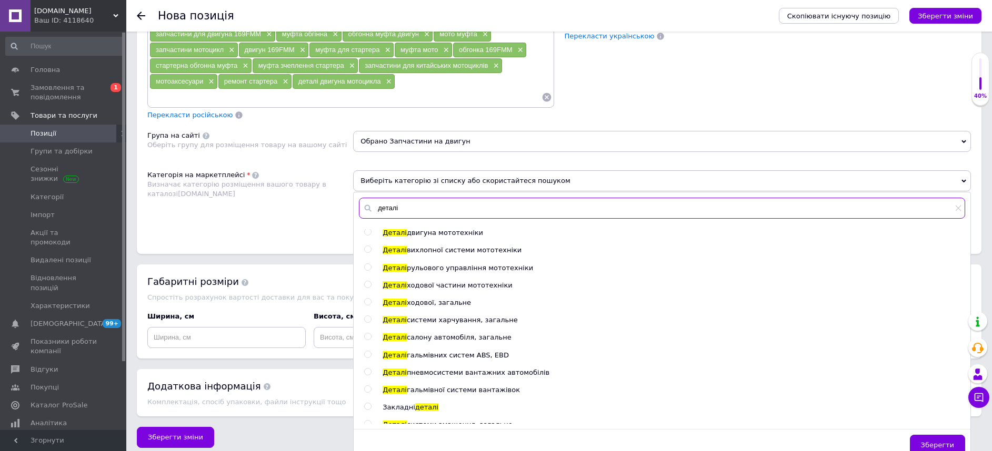
type input "деталі"
click at [367, 233] on input "radio" at bounding box center [367, 232] width 7 height 7
radio input "true"
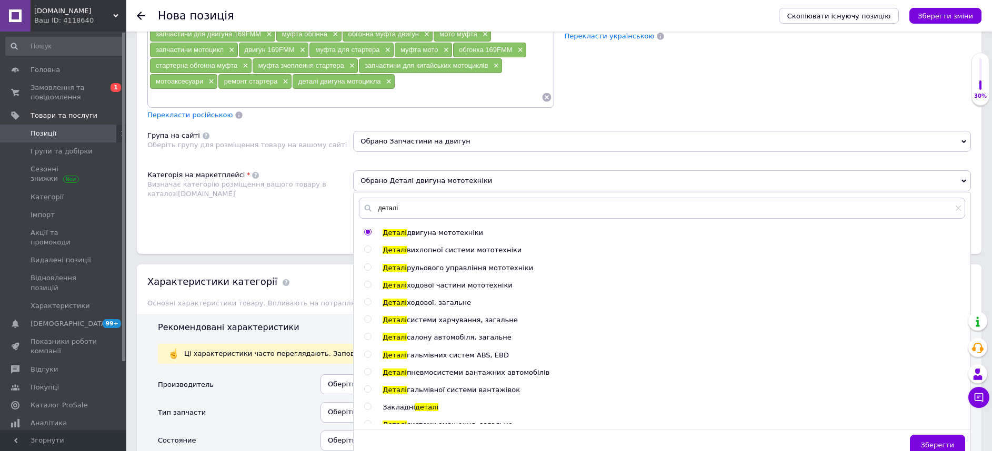
click at [334, 223] on div "Категорія на маркетплейсі Визначає категорію розміщення вашого товару в каталоз…" at bounding box center [250, 201] width 206 height 63
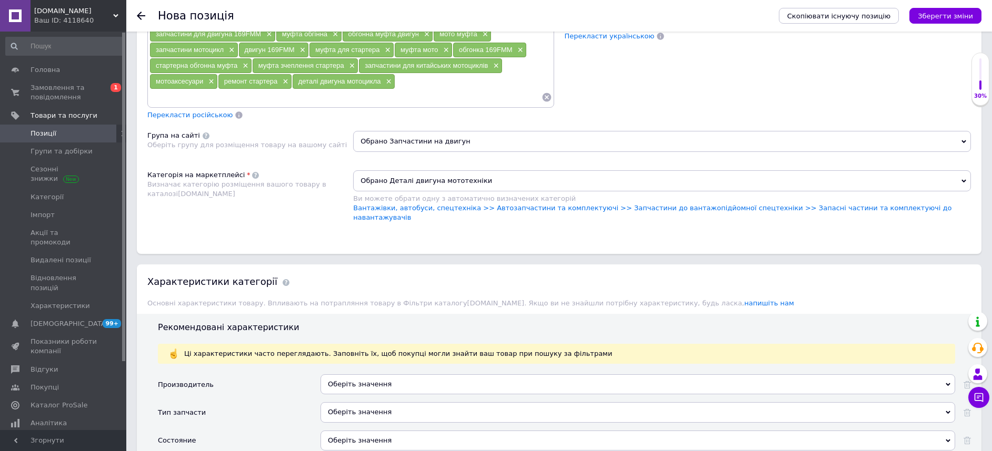
click at [354, 377] on div "Оберіть значення" at bounding box center [637, 385] width 634 height 20
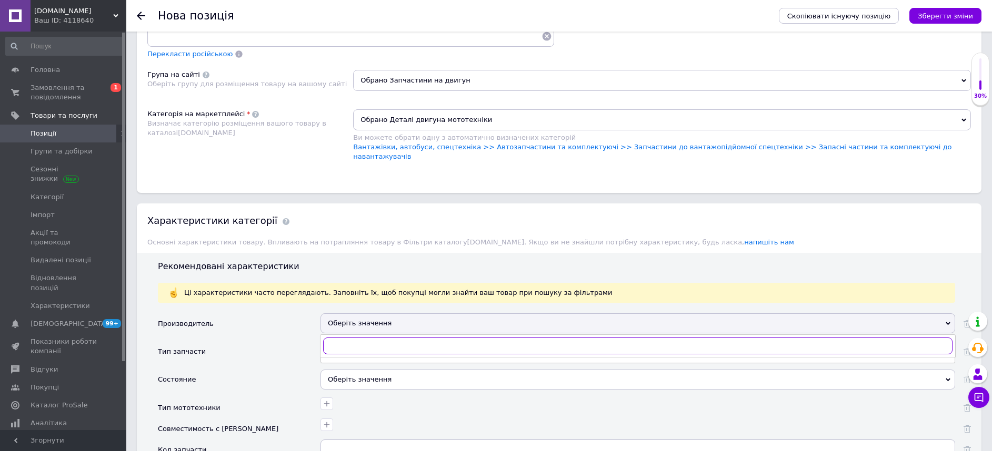
scroll to position [864, 0]
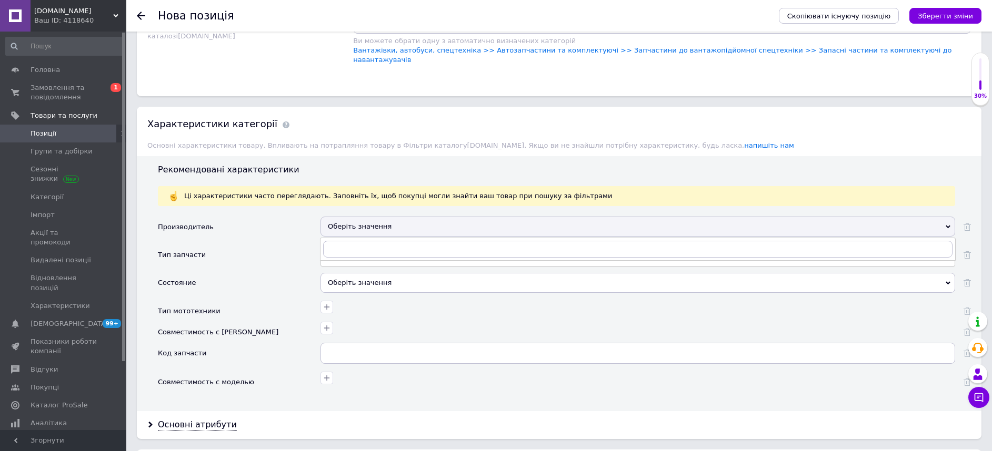
click at [294, 245] on div "Тип запчасти" at bounding box center [239, 259] width 163 height 28
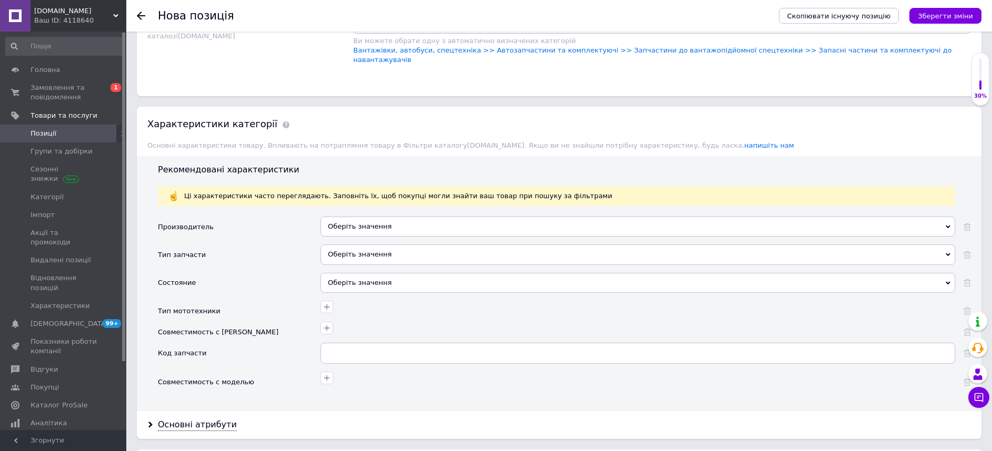
click at [377, 255] on div "Оберіть значення" at bounding box center [637, 255] width 634 height 20
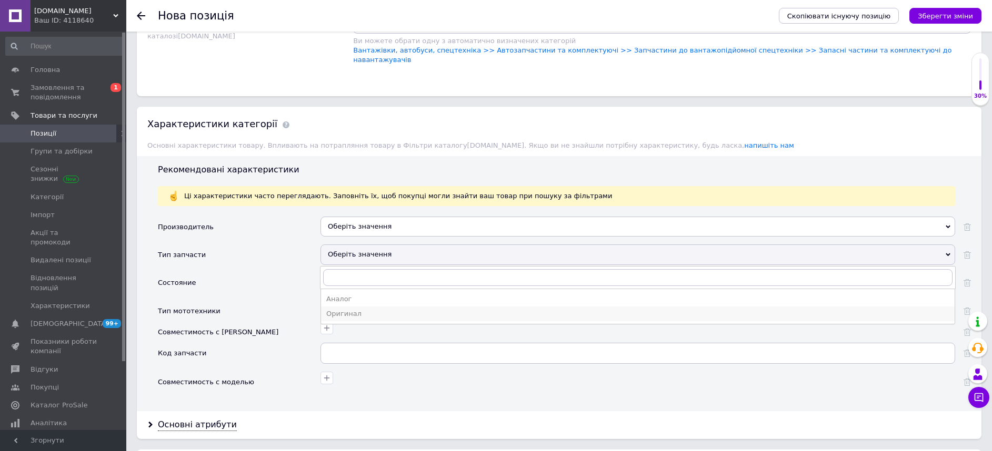
click at [349, 309] on div "Оригинал" at bounding box center [637, 313] width 623 height 9
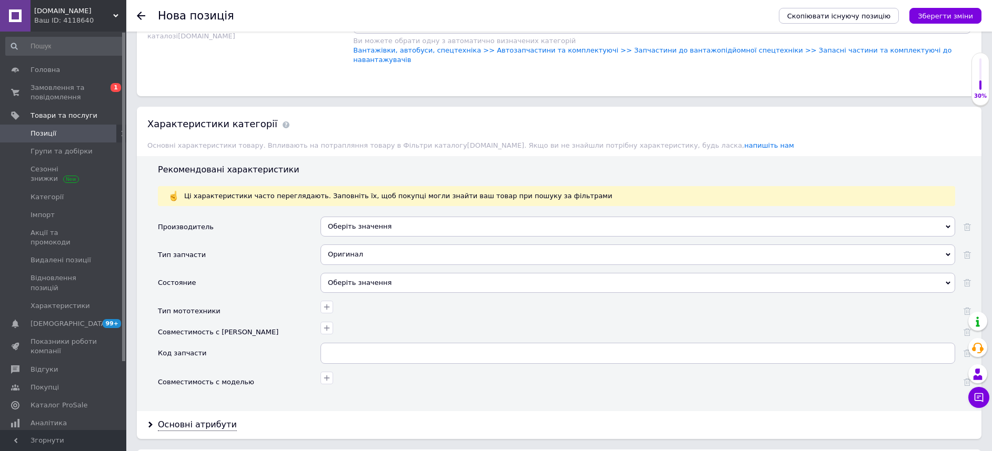
click at [353, 279] on div "Оберіть значення" at bounding box center [637, 283] width 634 height 20
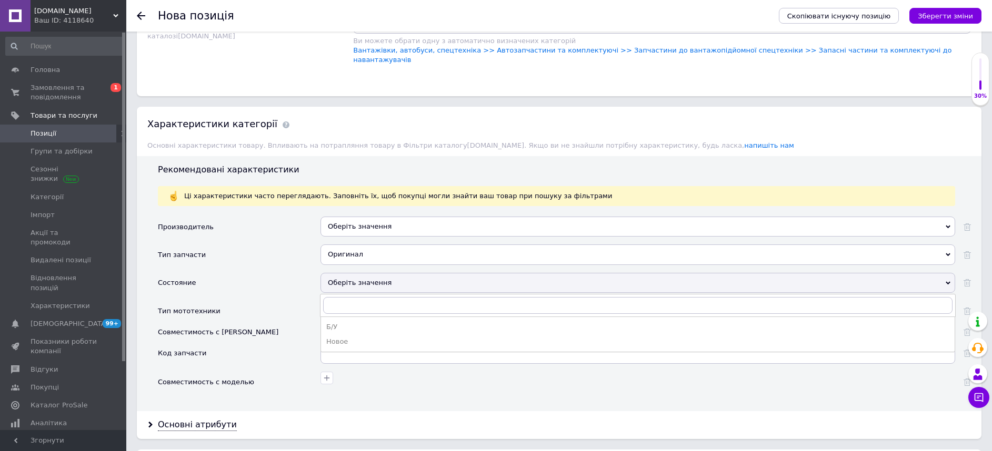
drag, startPoint x: 346, startPoint y: 329, endPoint x: 345, endPoint y: 292, distance: 36.3
click at [346, 337] on div "Новое" at bounding box center [637, 341] width 623 height 9
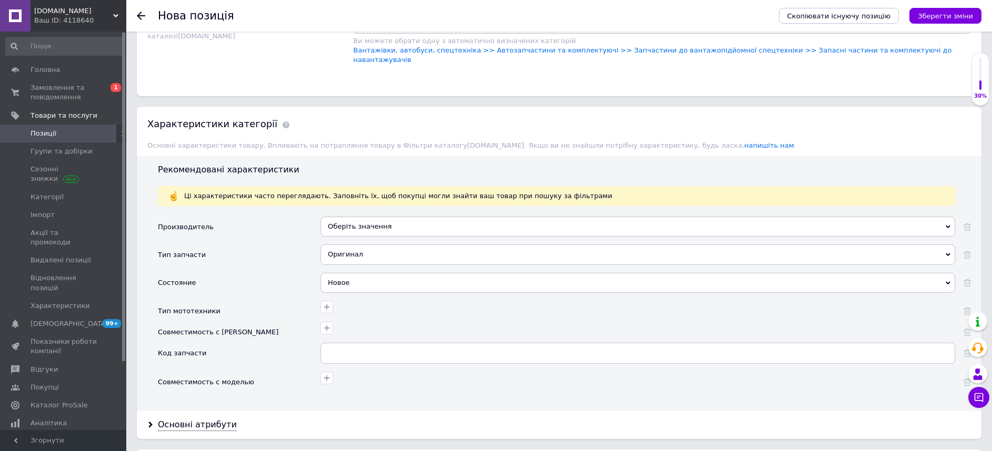
click at [359, 221] on div "Оберіть значення" at bounding box center [637, 227] width 634 height 20
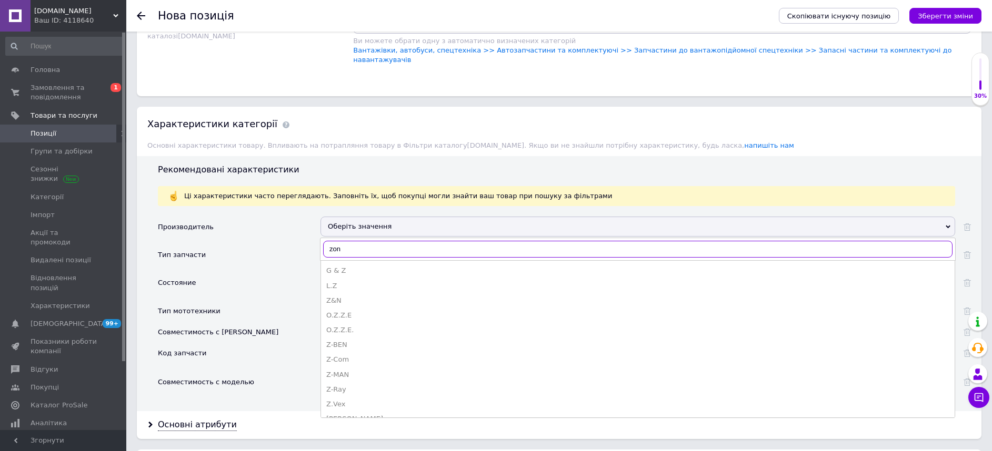
type input "zong"
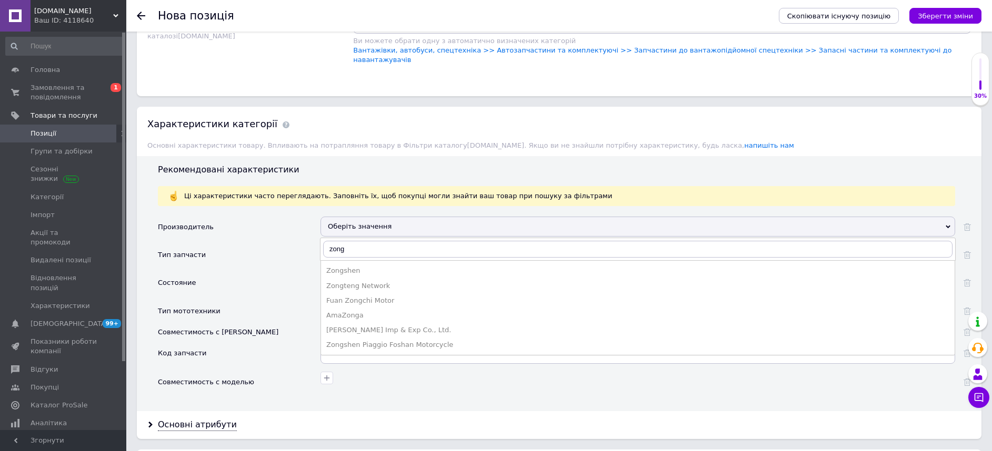
click at [368, 266] on div "Zongshen" at bounding box center [637, 270] width 623 height 9
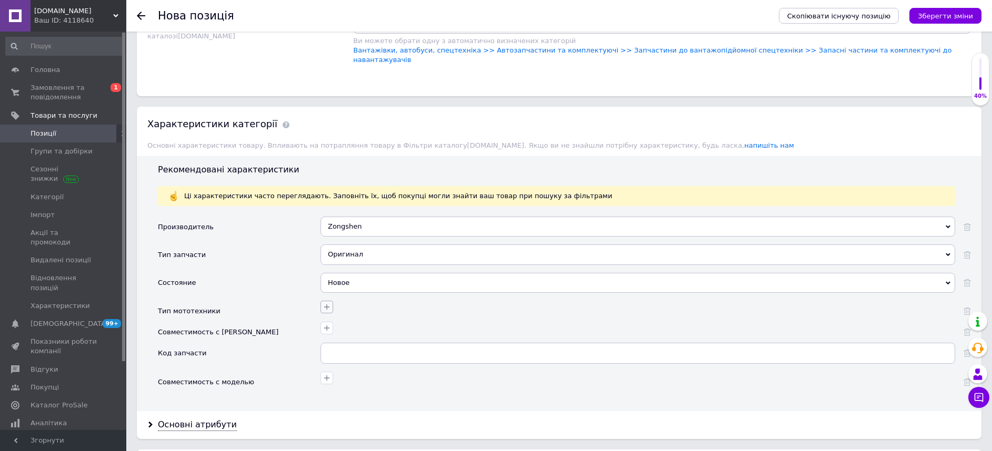
click at [324, 303] on icon "button" at bounding box center [326, 307] width 8 height 8
click at [214, 354] on input "Мотоцикл" at bounding box center [212, 357] width 7 height 7
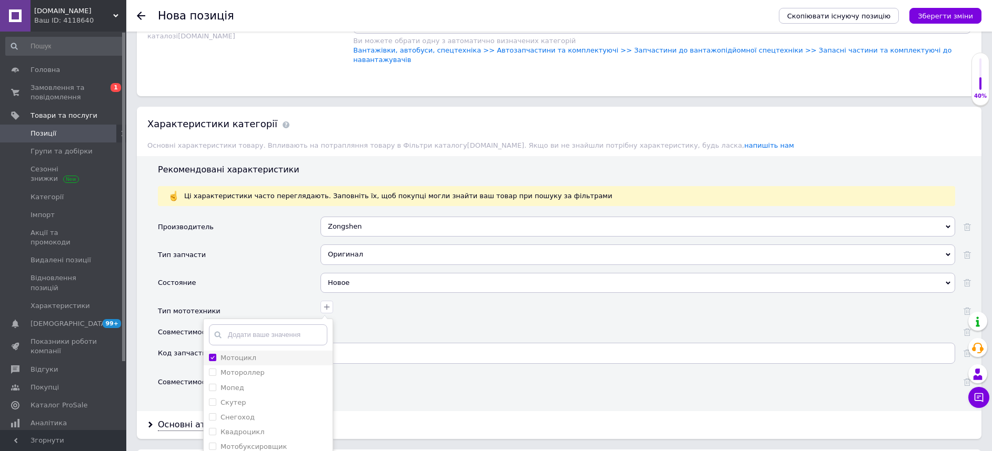
checkbox input "true"
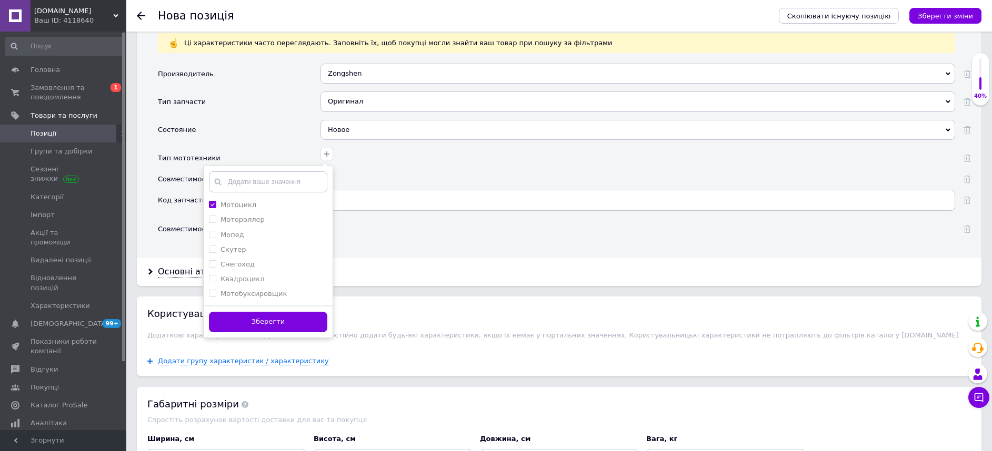
scroll to position [1021, 0]
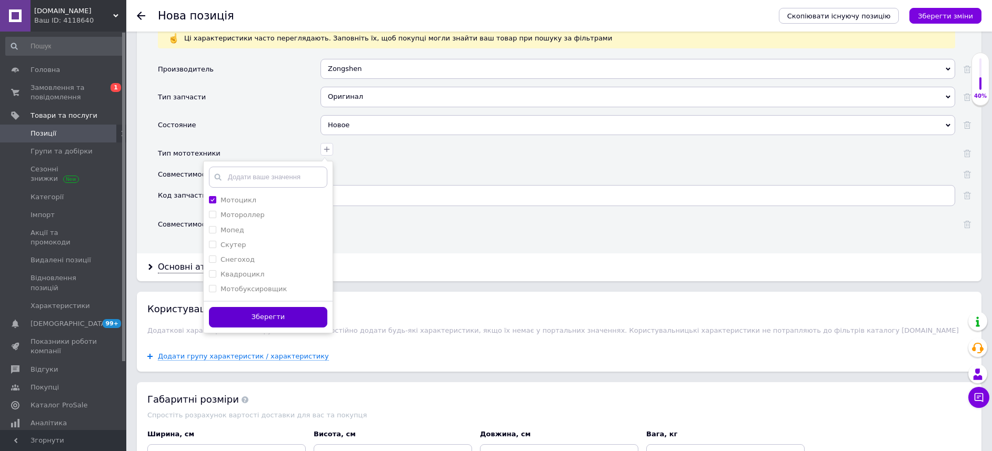
click at [231, 317] on button "Зберегти" at bounding box center [268, 317] width 118 height 21
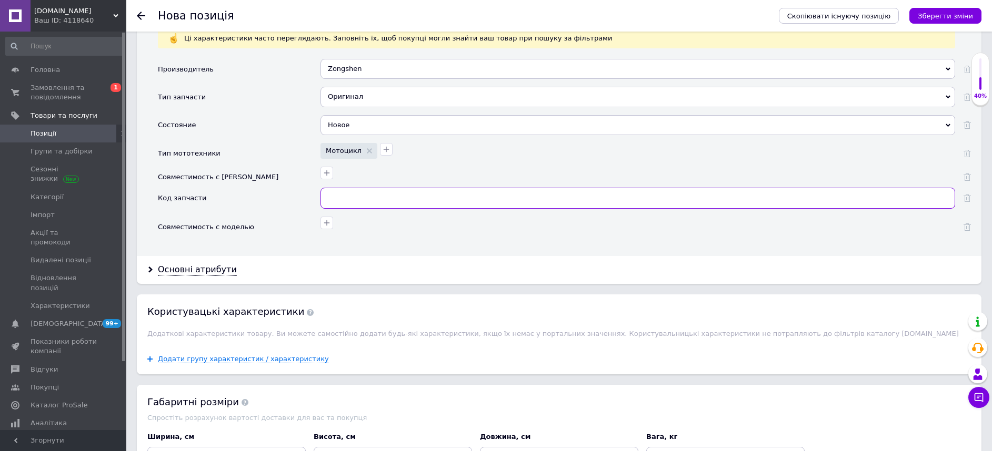
click at [355, 188] on input "text" at bounding box center [637, 198] width 634 height 21
type input "0182"
click at [935, 18] on icon "Зберегти зміни" at bounding box center [944, 16] width 55 height 8
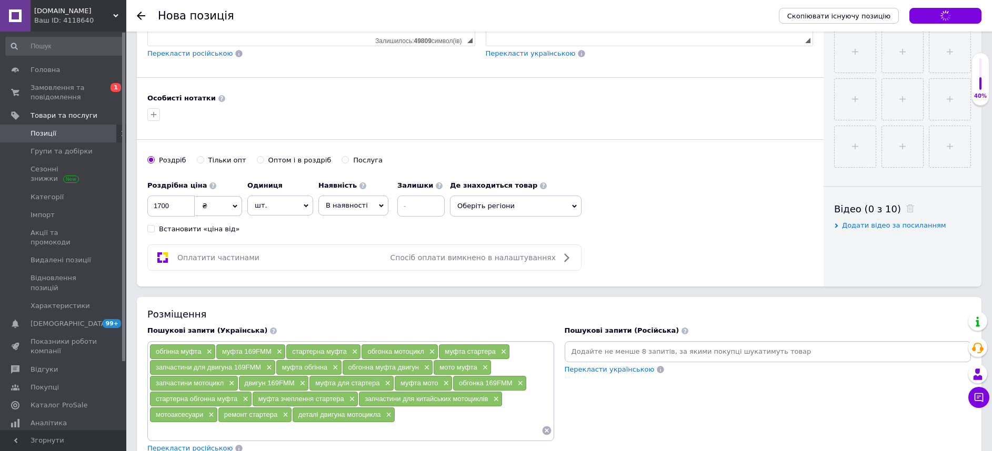
scroll to position [232, 0]
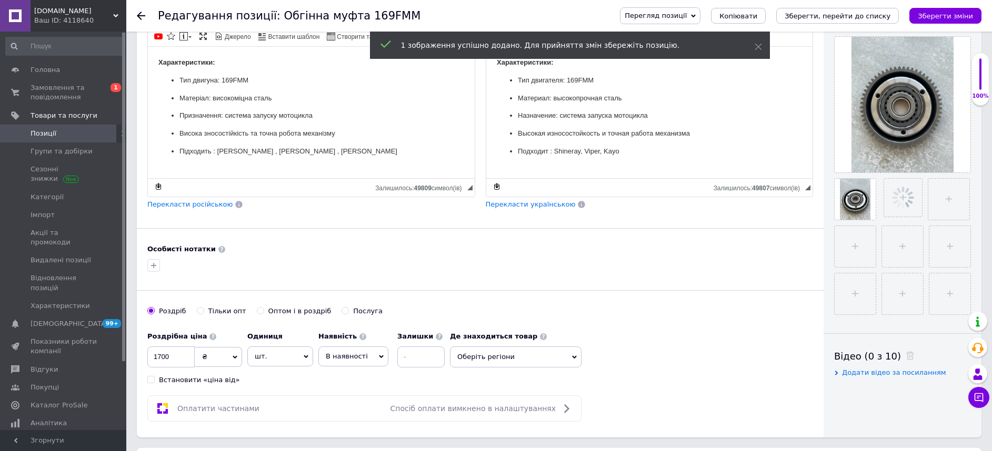
scroll to position [316, 0]
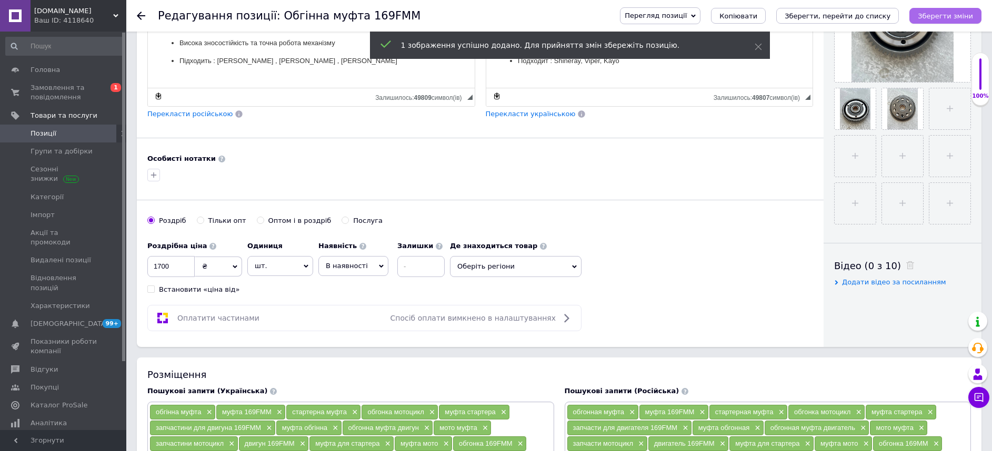
click at [965, 22] on button "Зберегти зміни" at bounding box center [945, 16] width 72 height 16
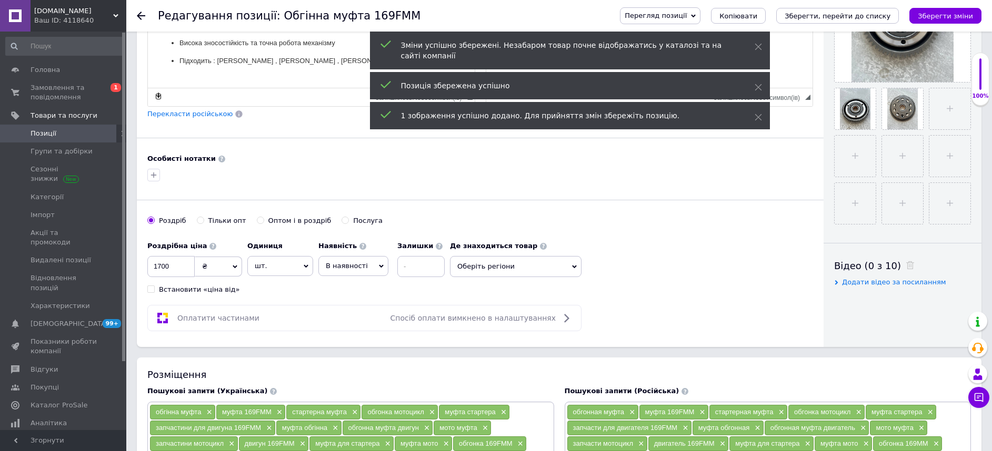
click at [49, 132] on span "Позиції" at bounding box center [44, 133] width 26 height 9
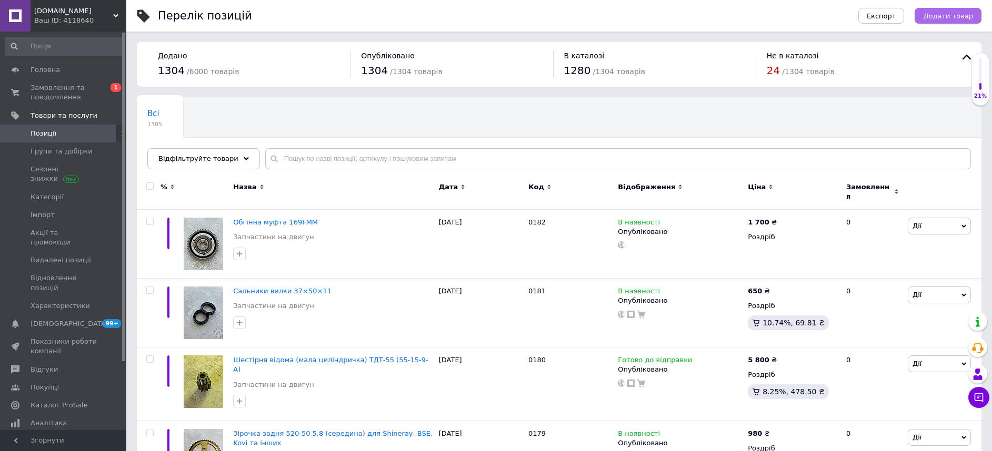
click at [945, 12] on span "Додати товар" at bounding box center [948, 16] width 50 height 8
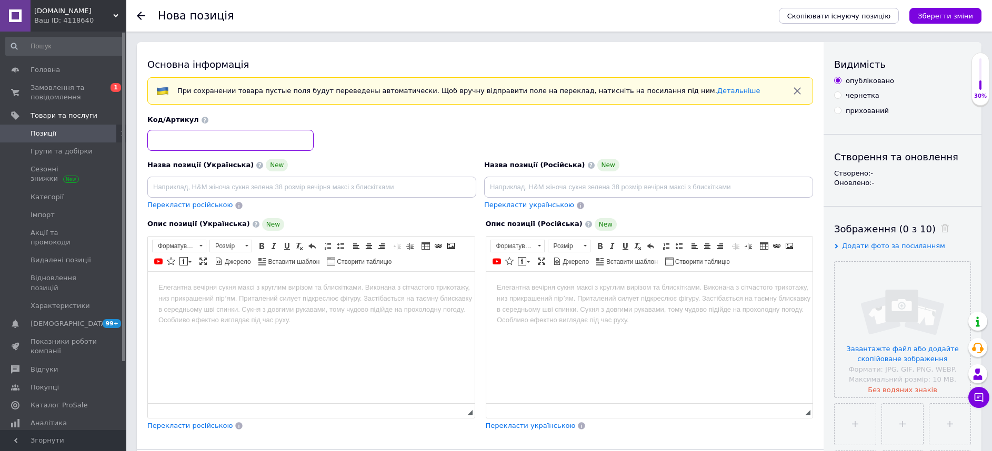
click at [252, 135] on input at bounding box center [230, 140] width 166 height 21
type input "0183"
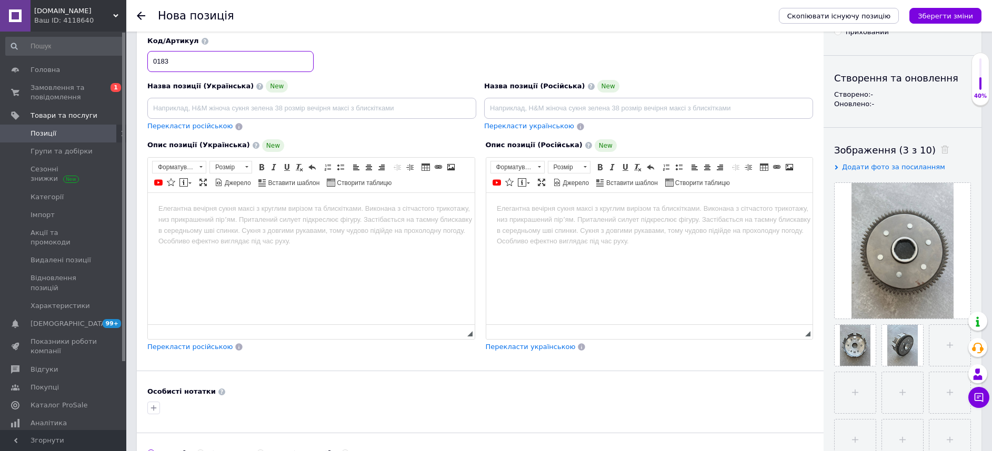
scroll to position [57, 0]
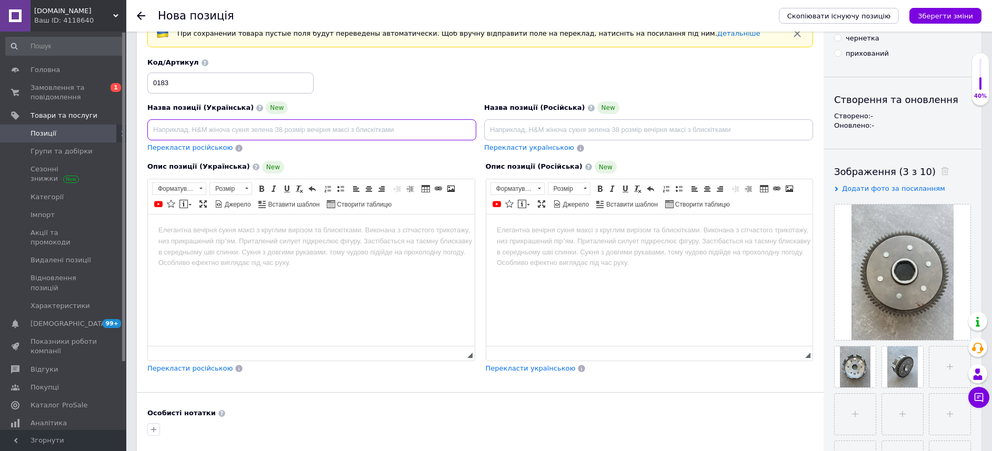
click at [305, 127] on input at bounding box center [311, 129] width 329 height 21
paste input "Маховик зчеплення 70мм"
type input "Маховик зчеплення 70мм"
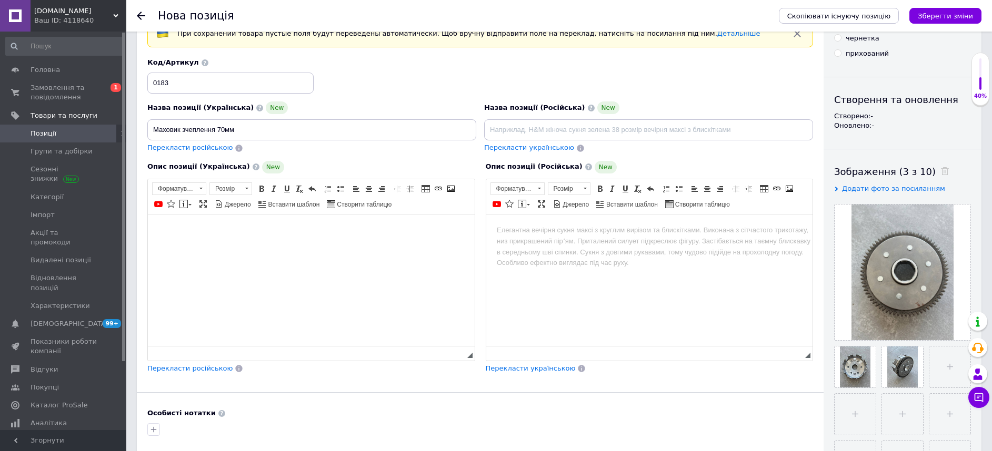
click at [257, 246] on html at bounding box center [311, 230] width 327 height 32
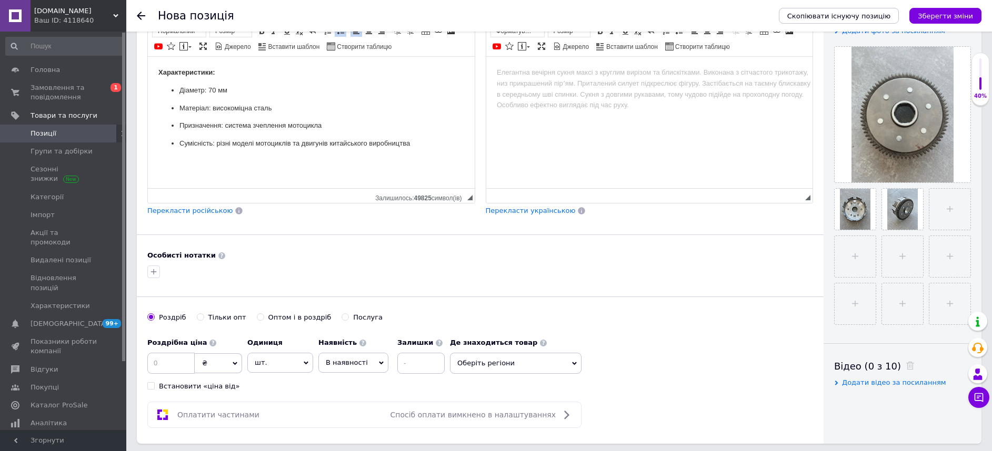
scroll to position [294, 0]
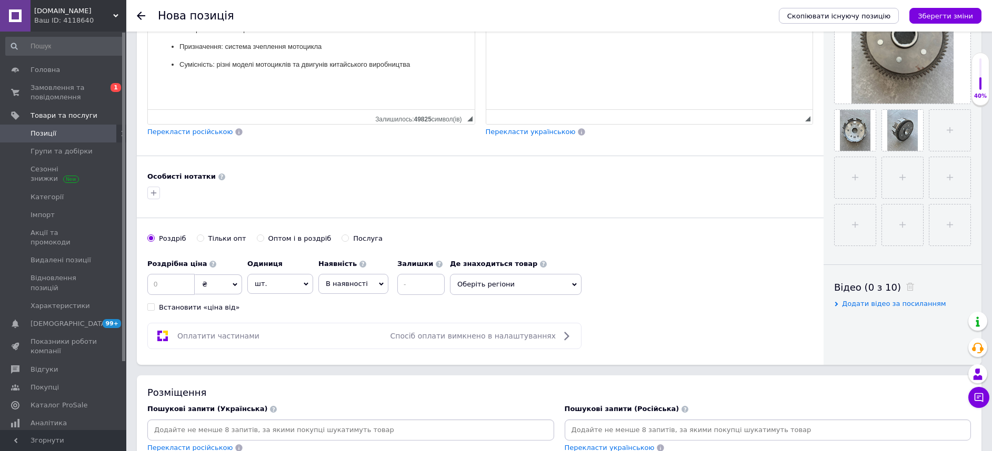
click at [277, 432] on input at bounding box center [350, 430] width 402 height 16
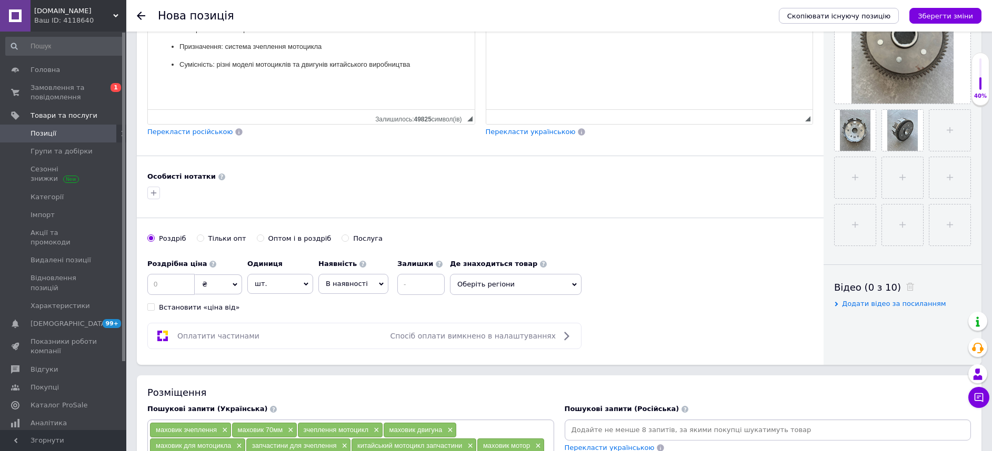
scroll to position [373, 0]
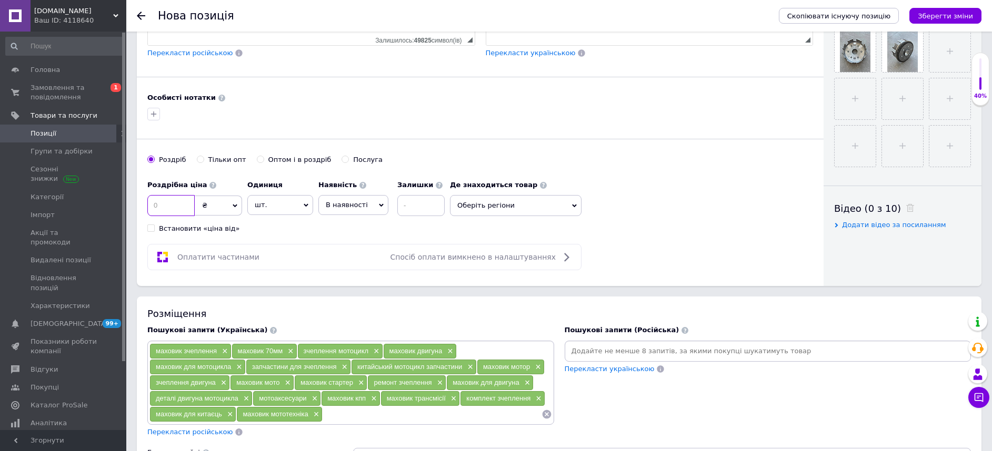
click at [162, 205] on input at bounding box center [170, 205] width 47 height 21
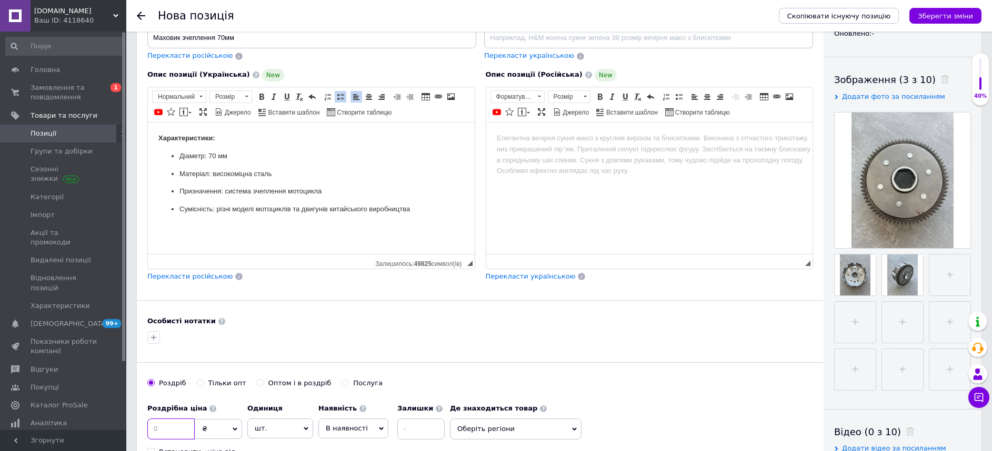
scroll to position [136, 0]
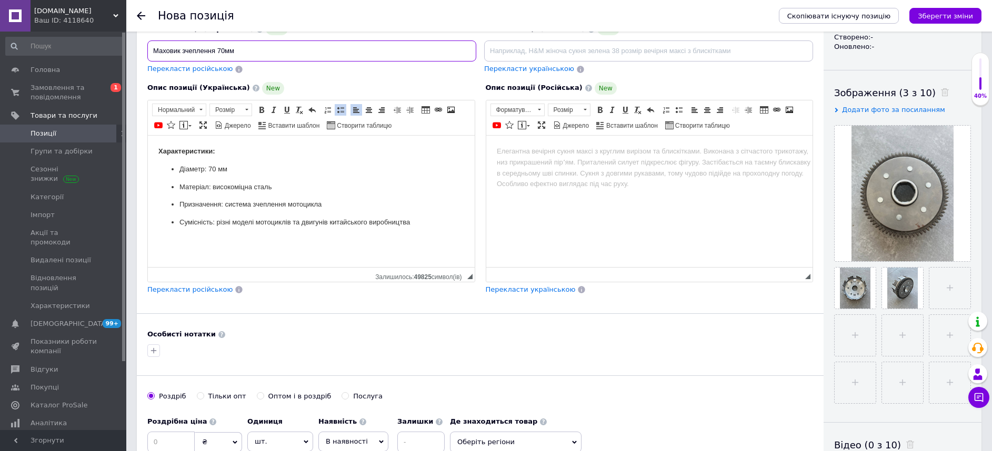
click at [183, 51] on input "Маховик зчеплення 70мм" at bounding box center [311, 51] width 329 height 21
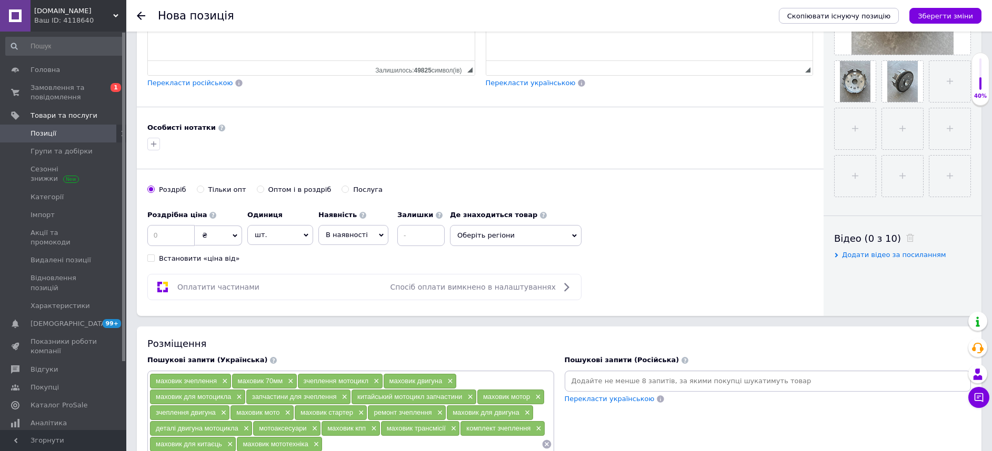
scroll to position [373, 0]
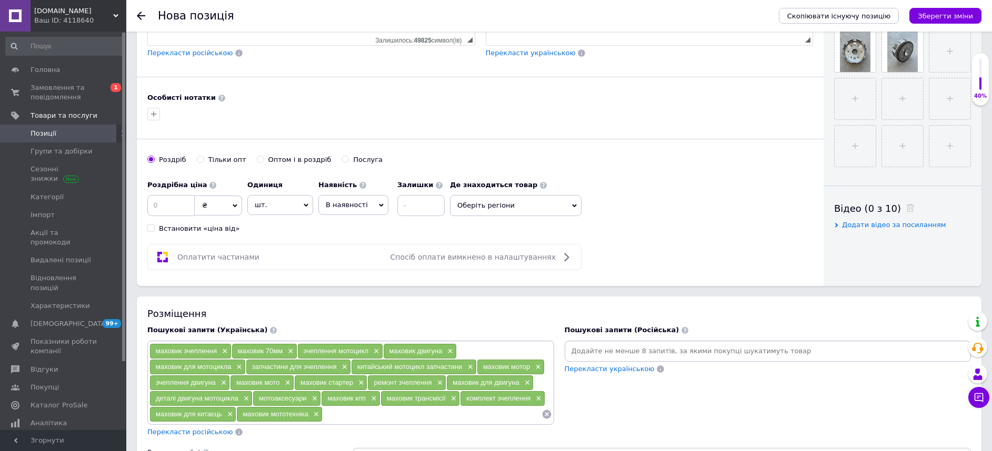
click at [275, 231] on div "Роздрібна ціна ₴ $ EUR CHF GBP ¥ PLN ₸ MDL HUF KGS CNY TRY KRW lei Встановити «…" at bounding box center [298, 204] width 302 height 58
click at [177, 205] on input at bounding box center [170, 205] width 47 height 21
type input "750"
click at [952, 18] on icon "Зберегти зміни" at bounding box center [944, 16] width 55 height 8
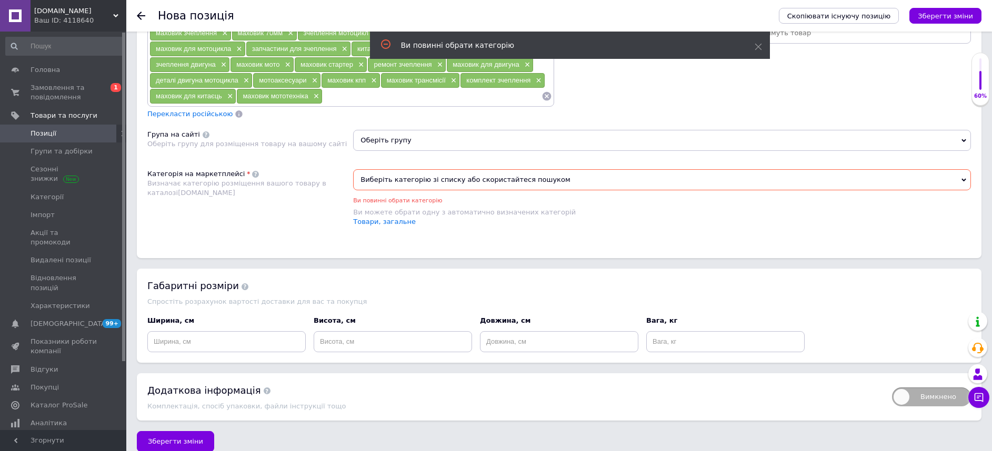
scroll to position [705, 0]
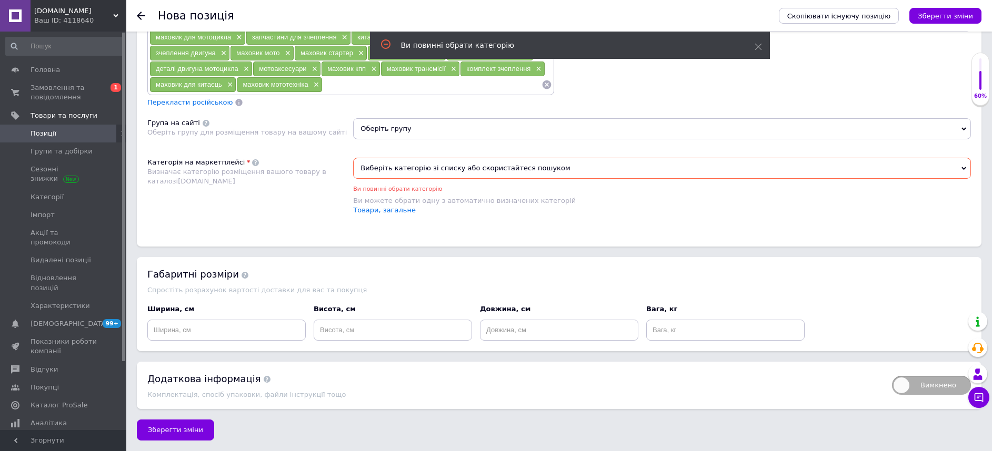
click at [390, 164] on span "Виберіть категорію зі списку або скористайтеся пошуком" at bounding box center [662, 168] width 618 height 21
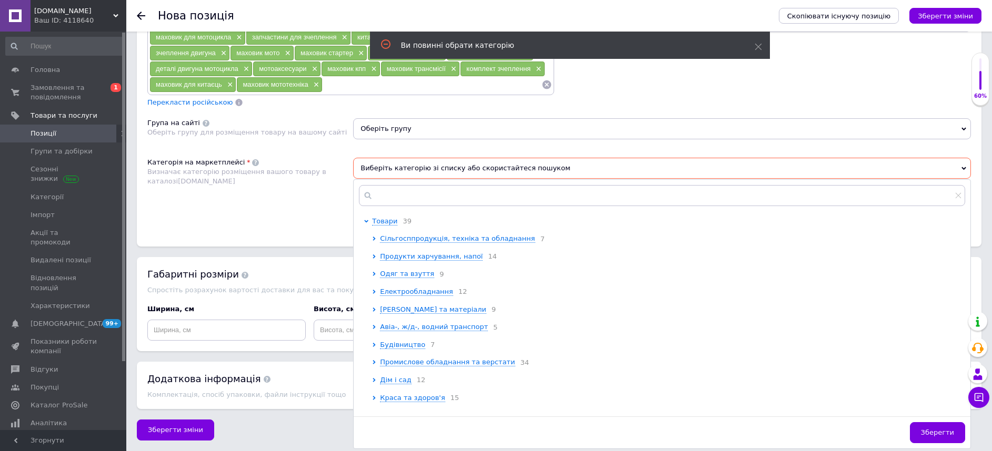
click at [417, 137] on div "Оберіть групу" at bounding box center [662, 132] width 618 height 29
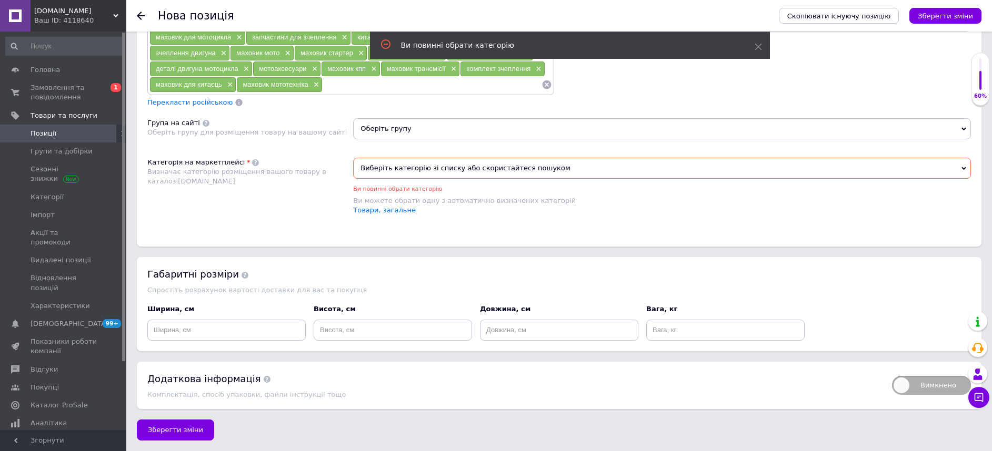
click at [429, 130] on span "Оберіть групу" at bounding box center [662, 128] width 618 height 21
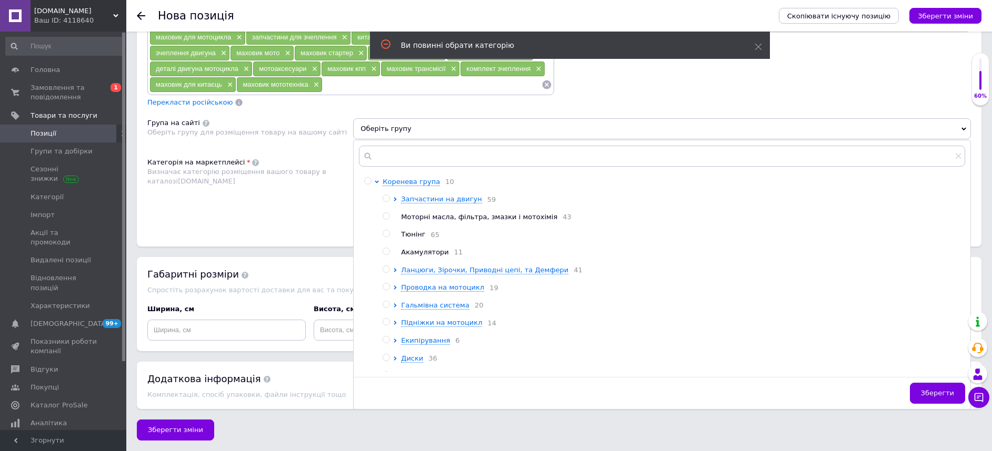
click at [383, 196] on input "radio" at bounding box center [385, 198] width 7 height 7
radio input "true"
click at [289, 191] on div "Категорія на маркетплейсі Визначає категорію розміщення вашого товару в каталоз…" at bounding box center [250, 192] width 206 height 68
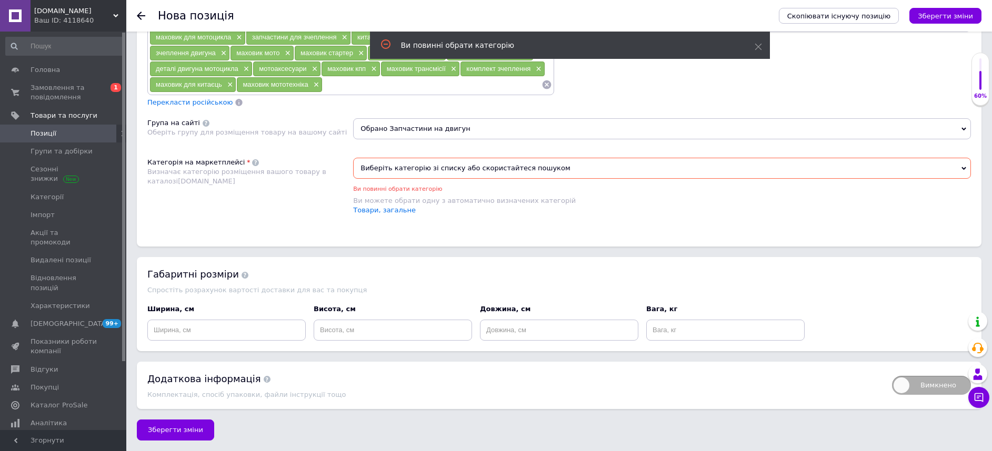
click at [410, 168] on span "Виберіть категорію зі списку або скористайтеся пошуком" at bounding box center [662, 168] width 618 height 21
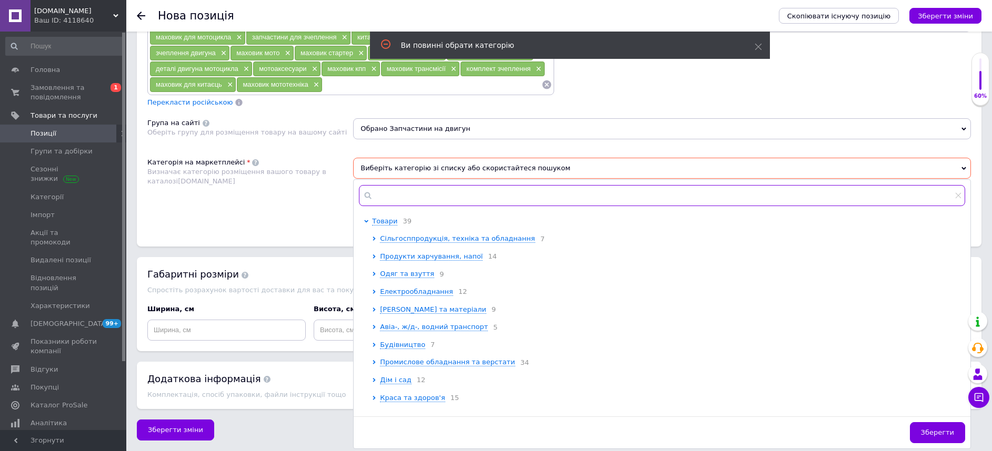
click at [389, 199] on input "text" at bounding box center [662, 195] width 606 height 21
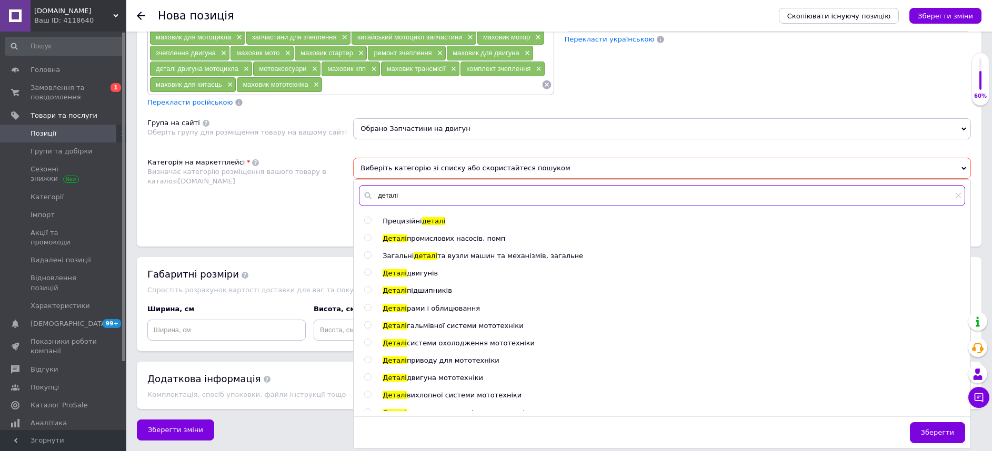
type input "деталі"
click at [369, 378] on input "radio" at bounding box center [367, 377] width 7 height 7
radio input "true"
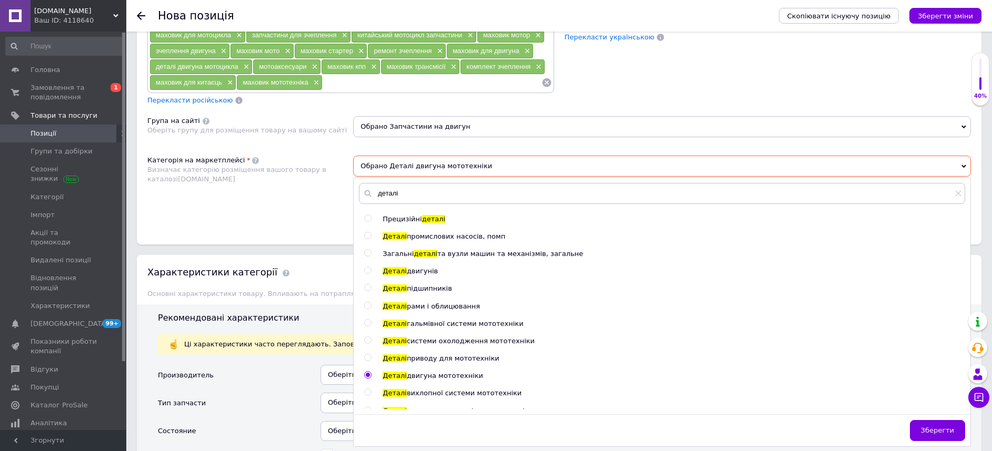
click at [285, 209] on div "Категорія на маркетплейсі Визначає категорію розміщення вашого товару в каталоз…" at bounding box center [250, 190] width 206 height 68
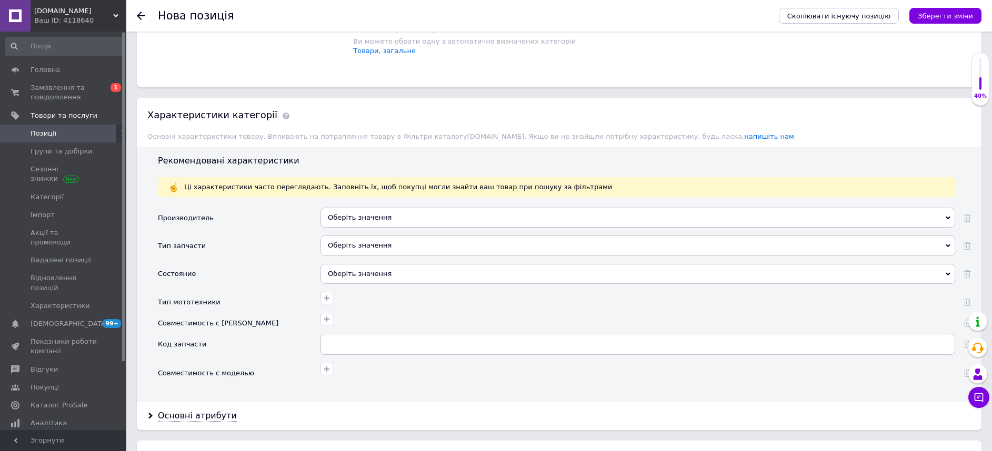
scroll to position [863, 0]
click at [351, 212] on div "Оберіть значення" at bounding box center [637, 217] width 634 height 20
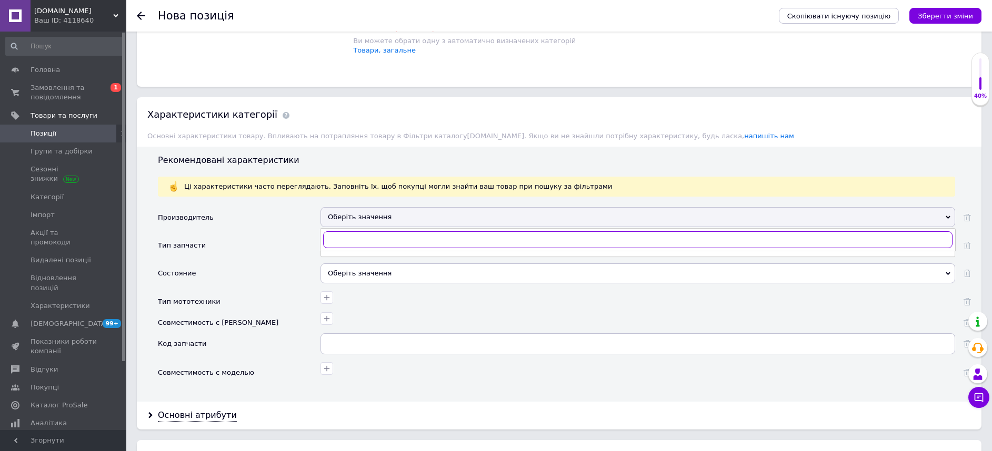
type input "s"
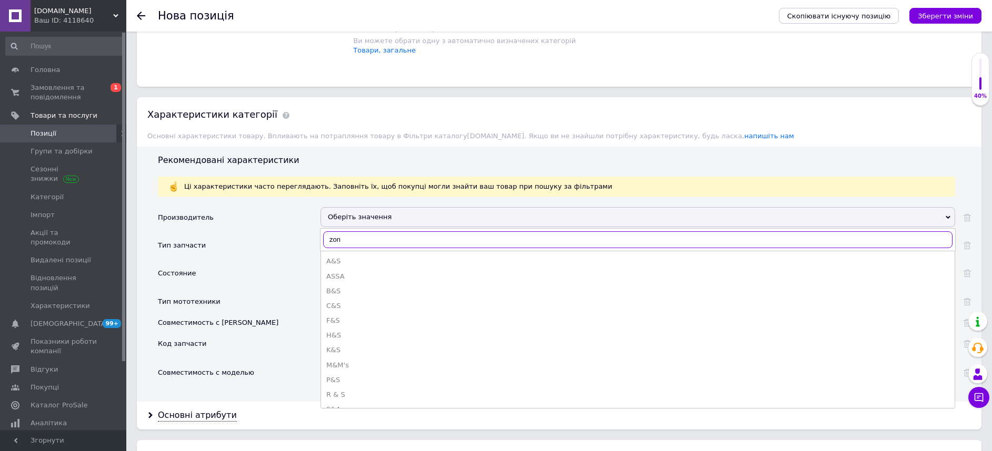
type input "zong"
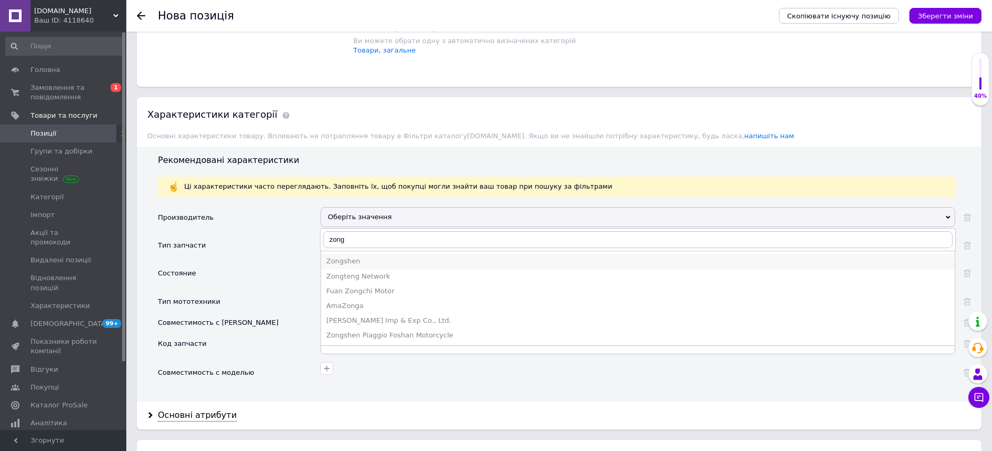
click at [342, 258] on div "Zongshen" at bounding box center [637, 261] width 623 height 9
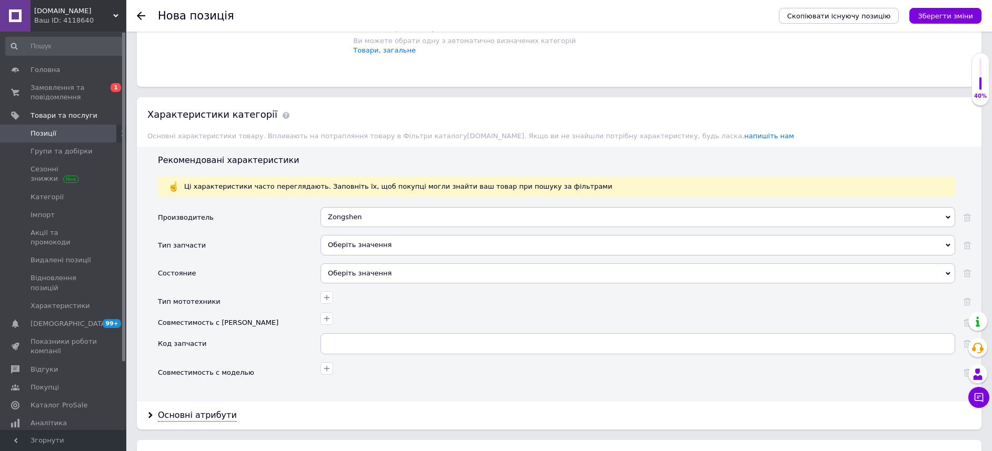
click at [375, 252] on div "Оберіть значення" at bounding box center [637, 245] width 634 height 20
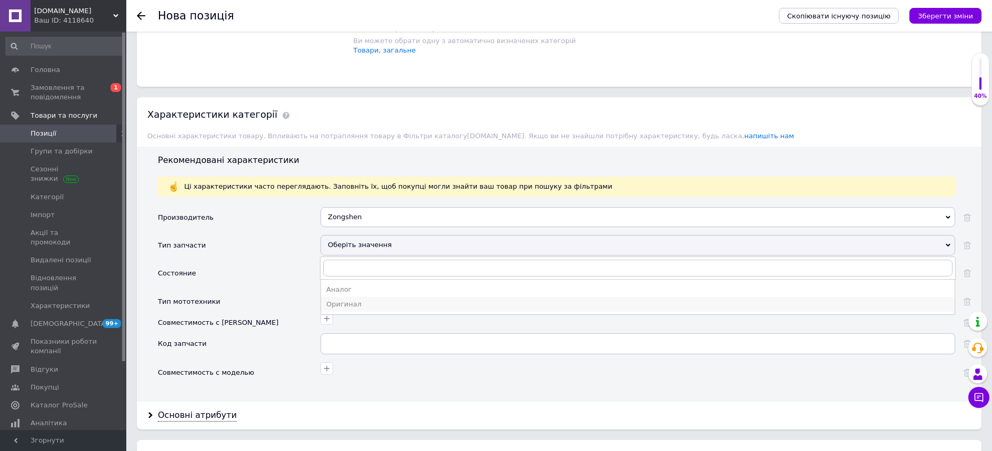
click at [349, 308] on div "Оригинал" at bounding box center [637, 304] width 623 height 9
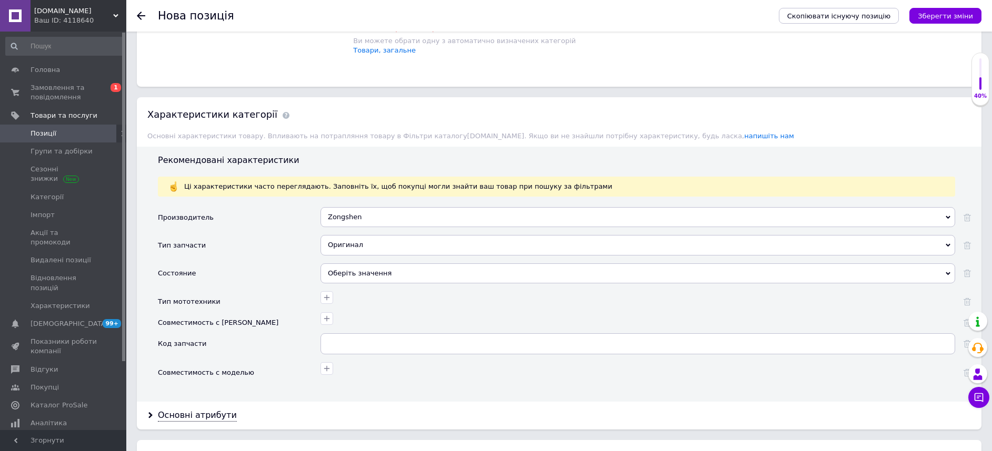
click at [368, 270] on div "Оберіть значення" at bounding box center [637, 274] width 634 height 20
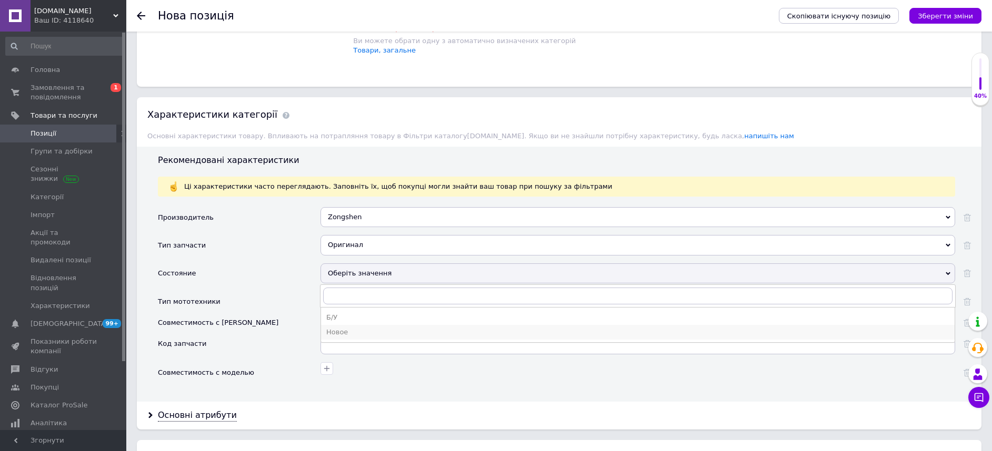
click at [337, 332] on div "Новое" at bounding box center [637, 332] width 623 height 9
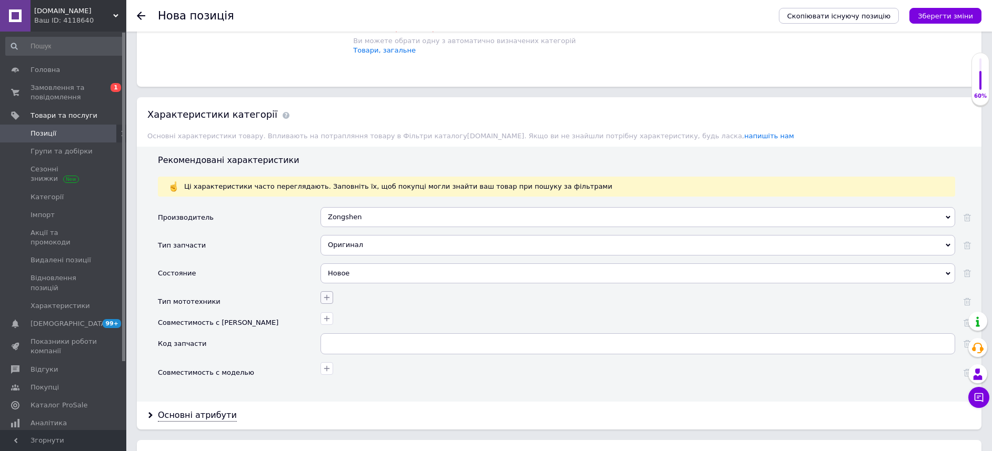
click at [328, 296] on icon "button" at bounding box center [326, 298] width 8 height 8
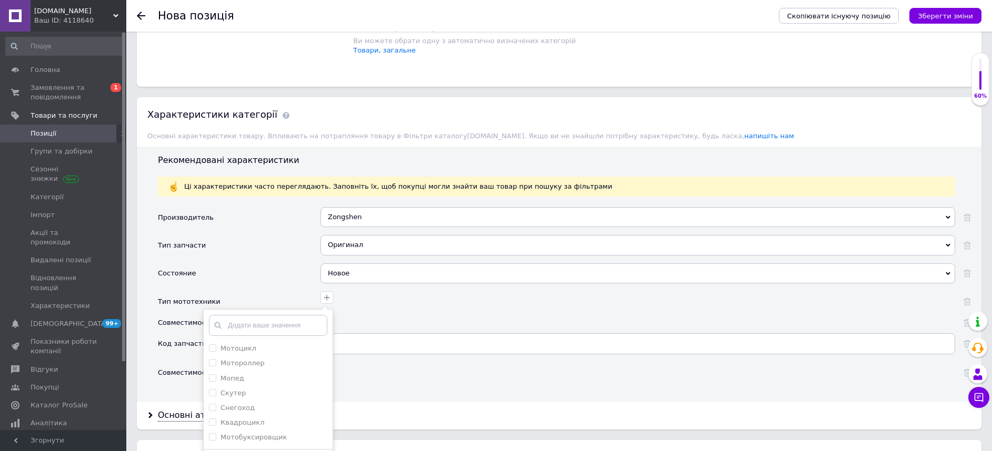
click at [216, 348] on label "Мотоцикл" at bounding box center [232, 348] width 47 height 9
click at [216, 348] on input "Мотоцикл" at bounding box center [212, 348] width 7 height 7
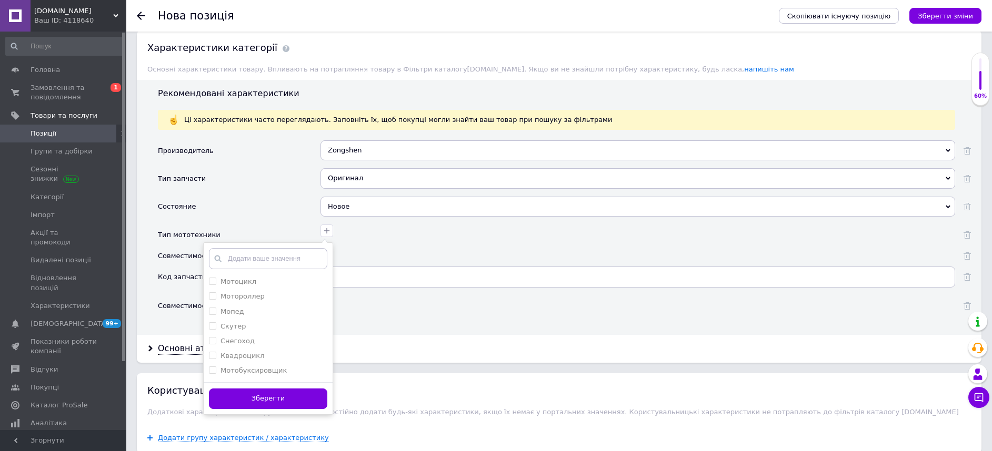
scroll to position [1020, 0]
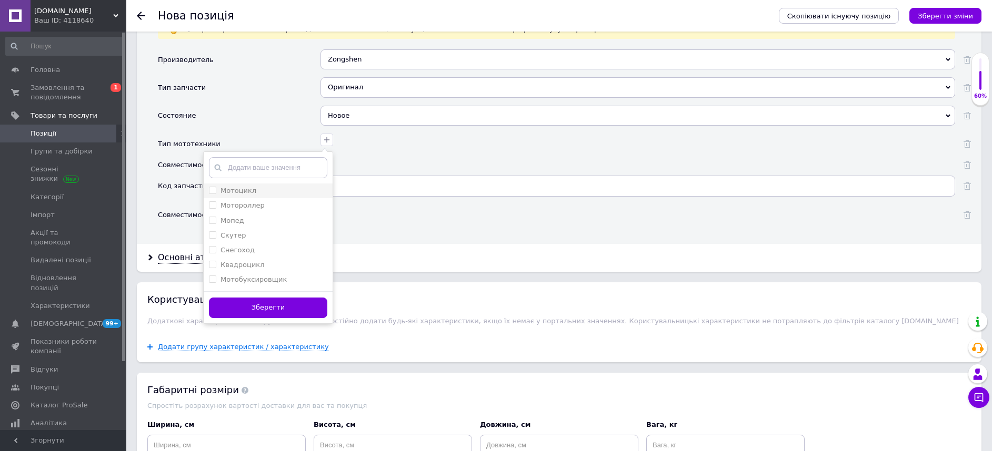
click at [211, 193] on input "Мотоцикл" at bounding box center [212, 190] width 7 height 7
checkbox input "true"
click at [229, 301] on button "Зберегти" at bounding box center [268, 308] width 118 height 21
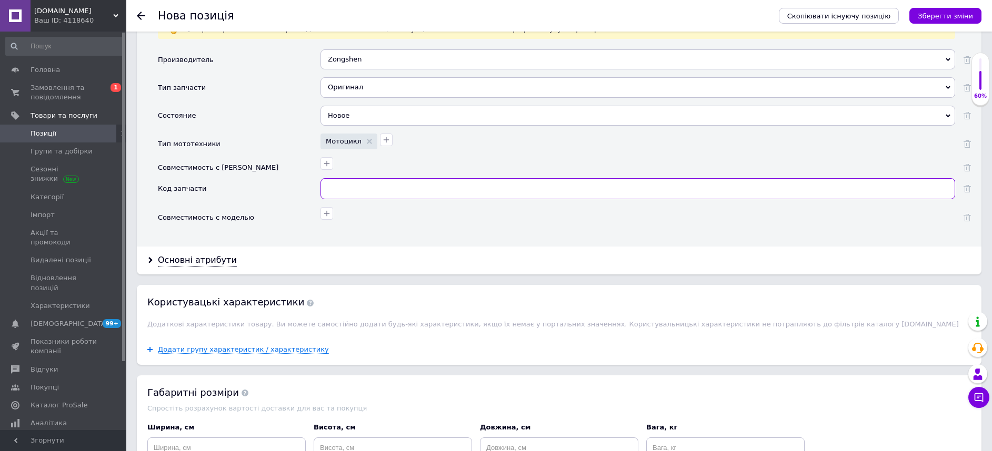
click at [383, 186] on input "text" at bounding box center [637, 188] width 634 height 21
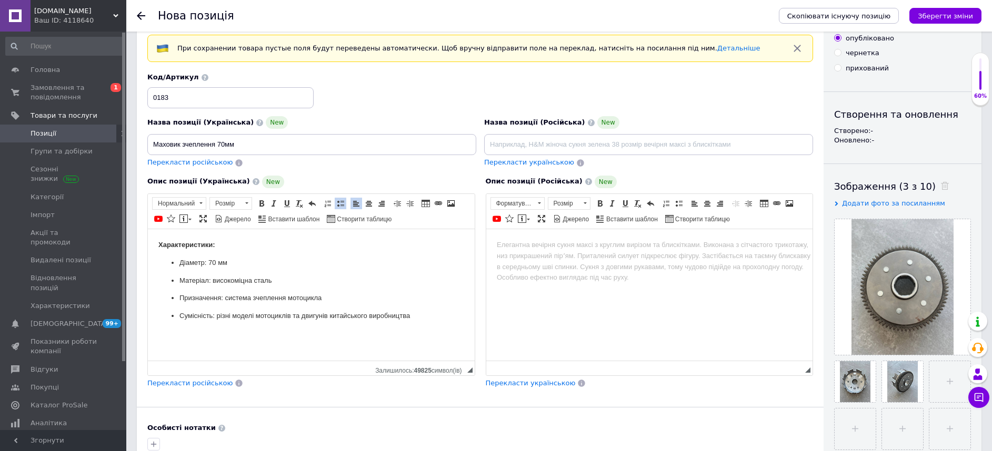
scroll to position [0, 0]
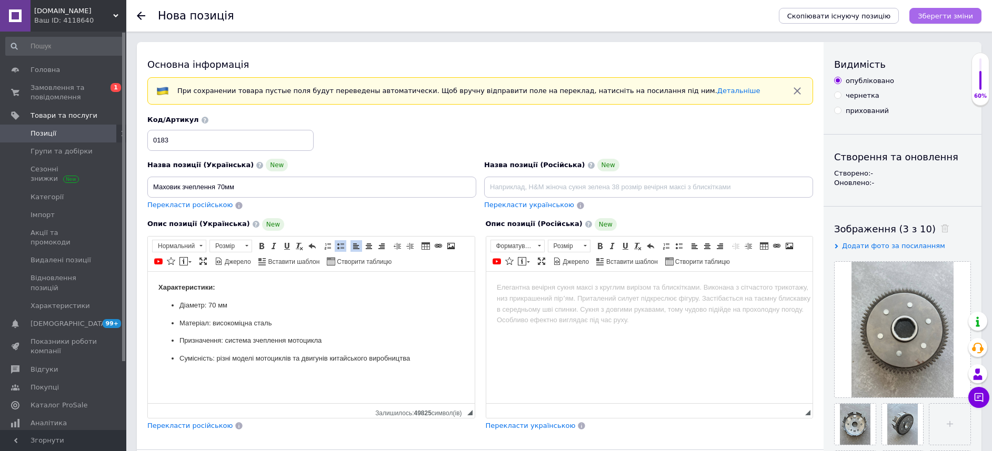
type input "0183"
click at [949, 16] on icon "Зберегти зміни" at bounding box center [944, 16] width 55 height 8
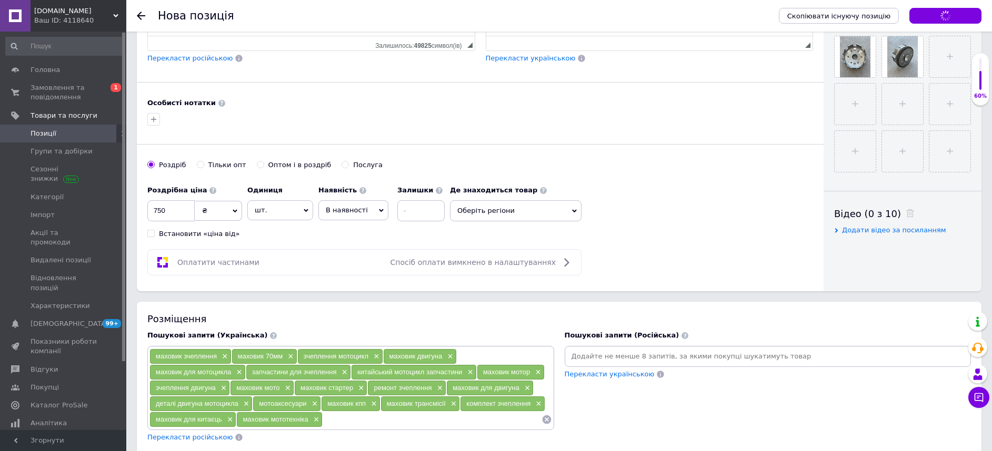
scroll to position [631, 0]
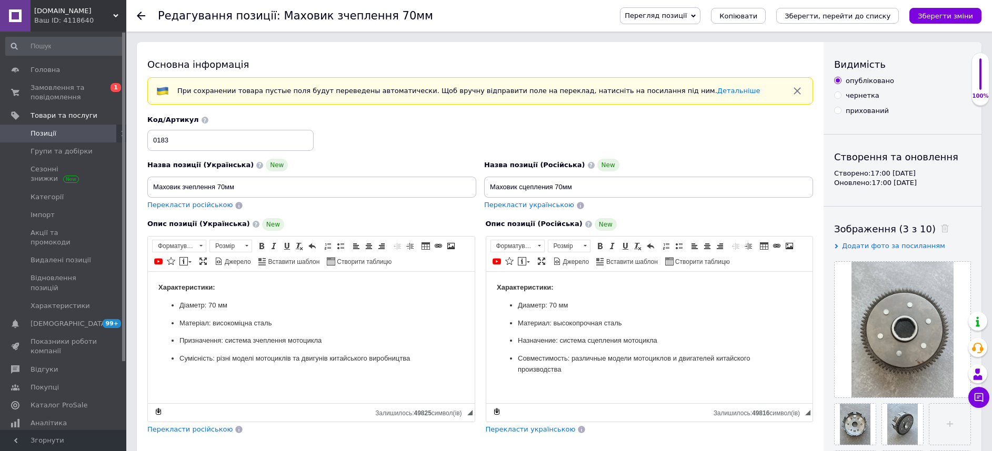
click at [38, 135] on span "Позиції" at bounding box center [44, 133] width 26 height 9
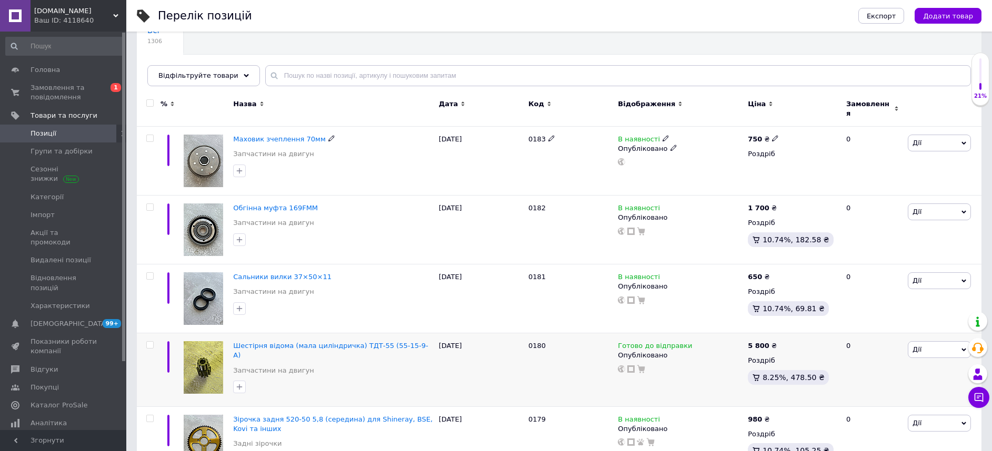
scroll to position [237, 0]
